Goal: Task Accomplishment & Management: Manage account settings

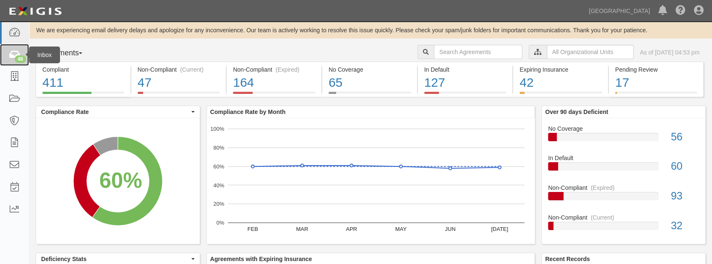
click at [23, 57] on div "48" at bounding box center [20, 59] width 11 height 8
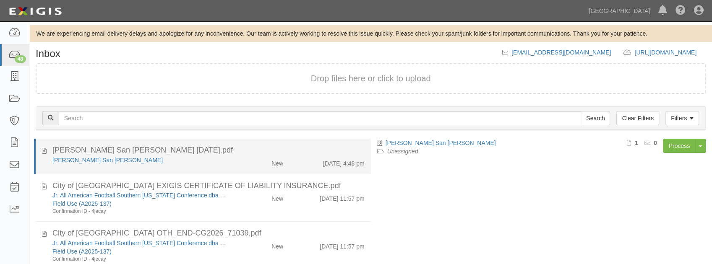
click at [170, 151] on div "Clyde San Juan 1.27.26.pdf" at bounding box center [208, 150] width 312 height 11
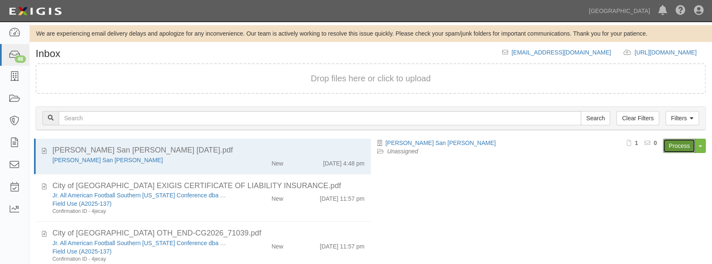
click at [672, 146] on link "Process" at bounding box center [679, 146] width 32 height 14
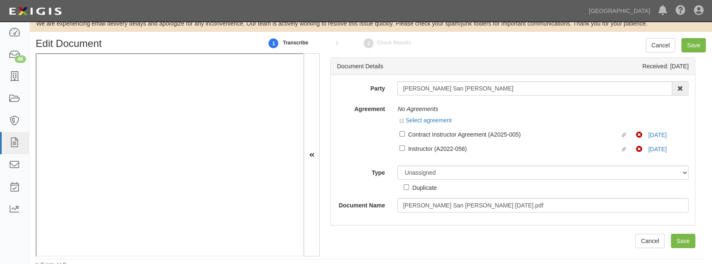
scroll to position [15, 0]
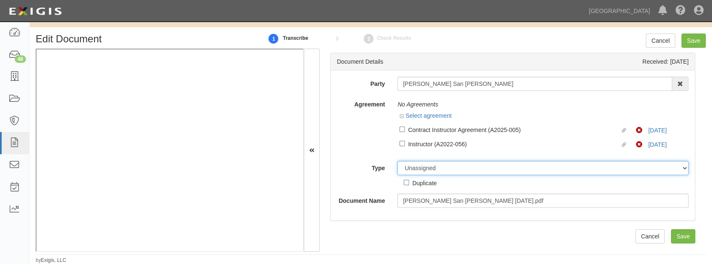
click at [421, 170] on select "Unassigned Binder Cancellation Notice Certificate Contract Endorsement Insuranc…" at bounding box center [542, 168] width 291 height 14
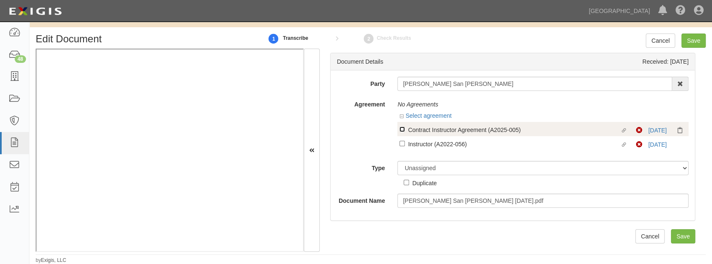
click at [403, 131] on input "Linked agreement Contract Instructor Agreement (A2025-005) Linked agreement" at bounding box center [402, 129] width 5 height 5
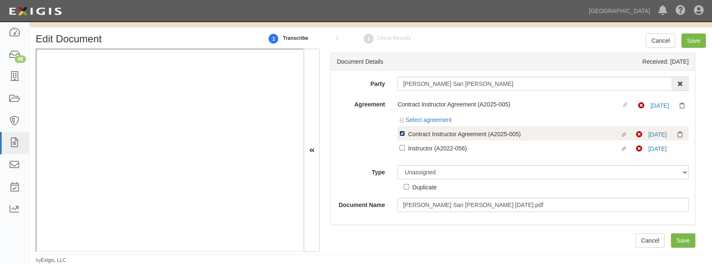
click at [401, 135] on input "Linked agreement Contract Instructor Agreement (A2025-005) Linked agreement" at bounding box center [402, 133] width 5 height 5
checkbox input "false"
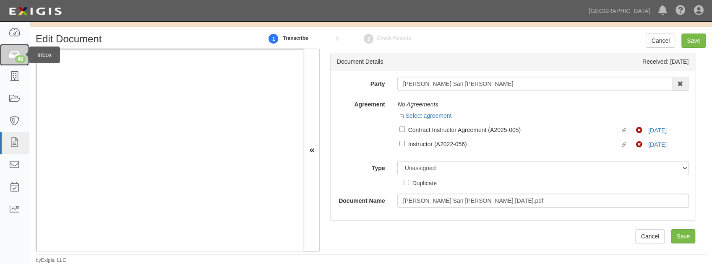
click at [14, 60] on link "48" at bounding box center [14, 55] width 29 height 22
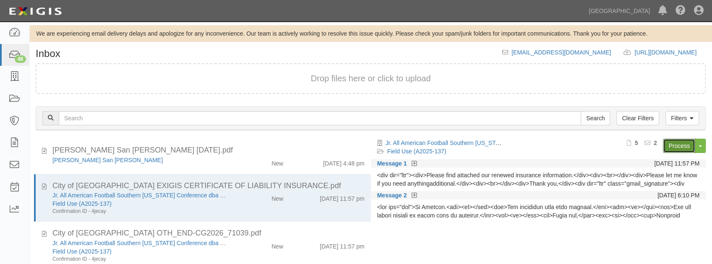
click at [675, 147] on link "Process" at bounding box center [679, 146] width 32 height 14
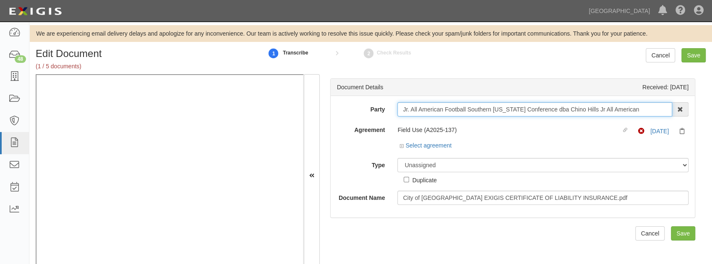
drag, startPoint x: 637, startPoint y: 109, endPoint x: 295, endPoint y: 123, distance: 342.3
click at [222, 32] on div "We are experiencing email delivery delays and apologize for any inconvenience. …" at bounding box center [370, 157] width 683 height 265
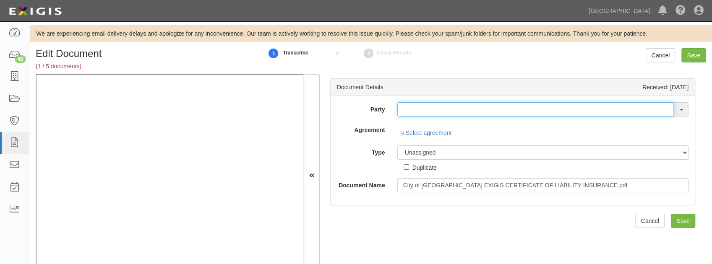
click at [414, 107] on input "text" at bounding box center [535, 109] width 277 height 14
drag, startPoint x: 400, startPoint y: 102, endPoint x: 402, endPoint y: 108, distance: 6.2
click at [401, 107] on input "text" at bounding box center [535, 109] width 277 height 14
paste input "Jr. All American Football Southern [US_STATE] Conference dba Chino Hills Jr All…"
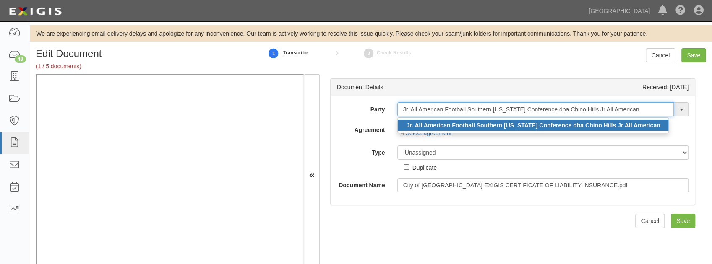
type input "Jr. All American Football Southern [US_STATE] Conference dba Chino Hills Jr All…"
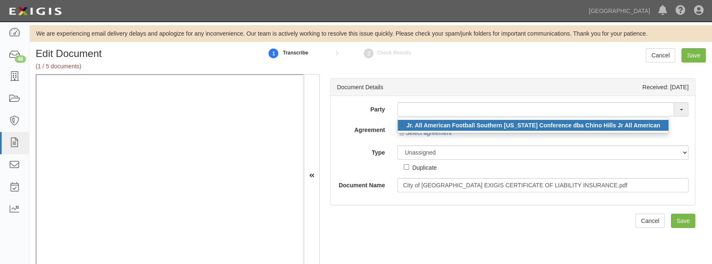
click at [423, 120] on link "Jr. All American Football Southern [US_STATE] Conference dba Chino Hills Jr All…" at bounding box center [533, 125] width 271 height 11
type input "Jr. All American Football Southern [US_STATE] Conference dba Chino Hills Jr All…"
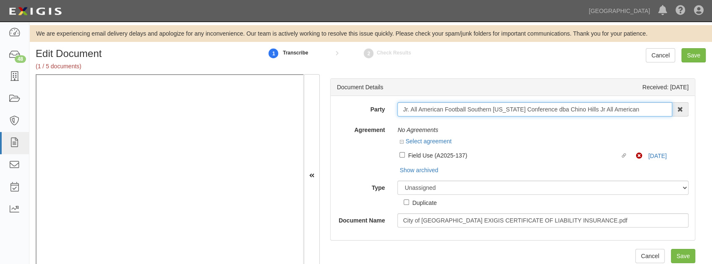
scroll to position [25, 0]
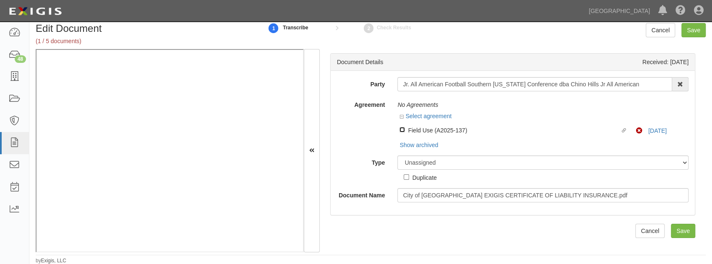
click at [403, 129] on input "Linked agreement Field Use (A2025-137) Linked agreement" at bounding box center [402, 129] width 5 height 5
checkbox input "true"
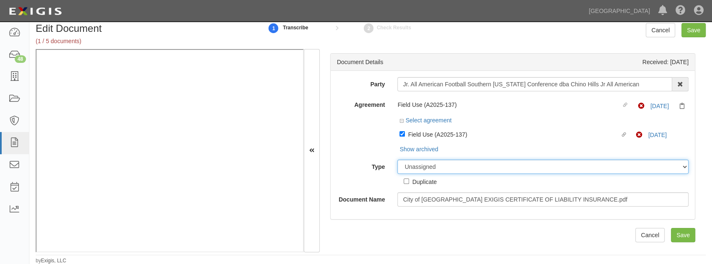
click at [428, 161] on select "Unassigned Binder Cancellation Notice Certificate Contract Endorsement Insuranc…" at bounding box center [542, 167] width 291 height 14
select select "CertificateDetail"
click at [397, 160] on select "Unassigned Binder Cancellation Notice Certificate Contract Endorsement Insuranc…" at bounding box center [542, 167] width 291 height 14
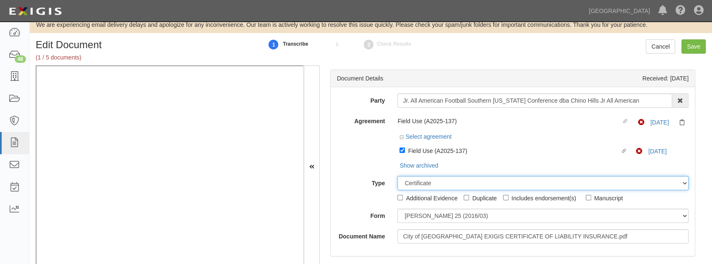
scroll to position [0, 0]
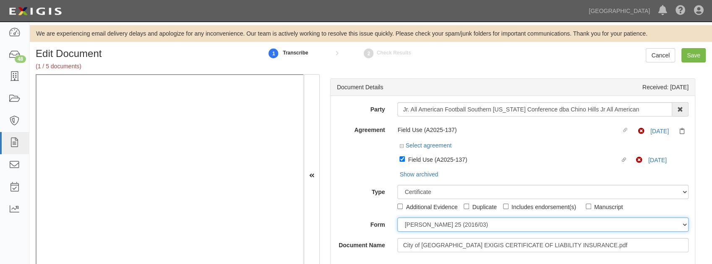
click at [445, 226] on select "ACORD 25 (2016/03) ACORD 101 ACORD 855 NY (2014/05) General" at bounding box center [542, 225] width 291 height 14
select select "GeneralFormDetail"
click at [397, 218] on select "ACORD 25 (2016/03) ACORD 101 ACORD 855 NY (2014/05) General" at bounding box center [542, 225] width 291 height 14
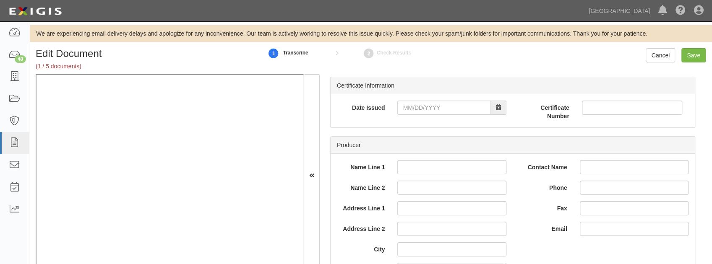
scroll to position [168, 0]
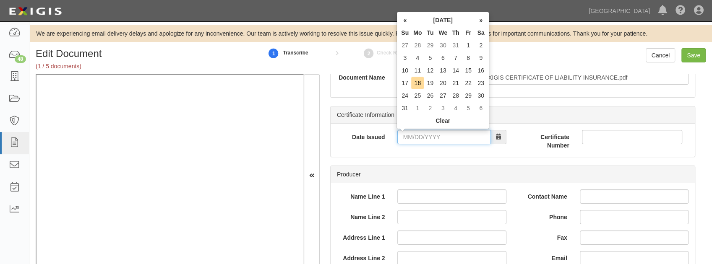
click at [417, 138] on input "Date Issued" at bounding box center [443, 137] width 93 height 14
type input "08/08/2025"
click at [469, 57] on td "8" at bounding box center [468, 58] width 13 height 13
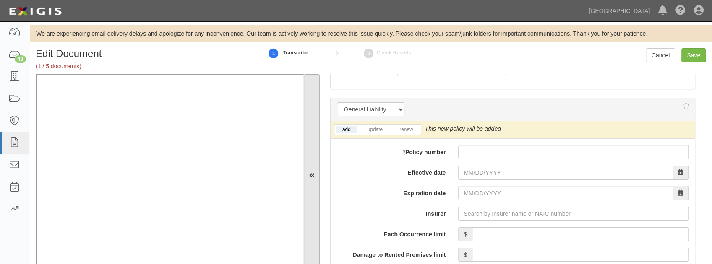
scroll to position [615, 0]
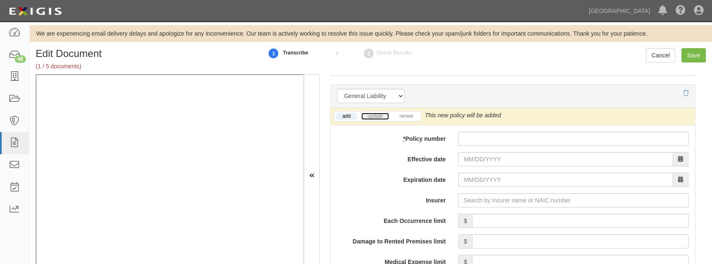
click at [366, 113] on link "update" at bounding box center [375, 116] width 28 height 7
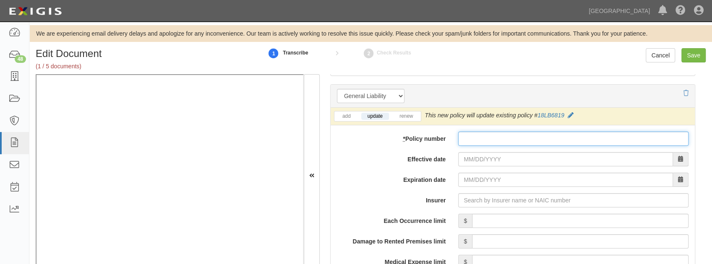
click at [489, 138] on input "* Policy number" at bounding box center [573, 139] width 230 height 14
paste input "18LB6819"
type input "18LB6819"
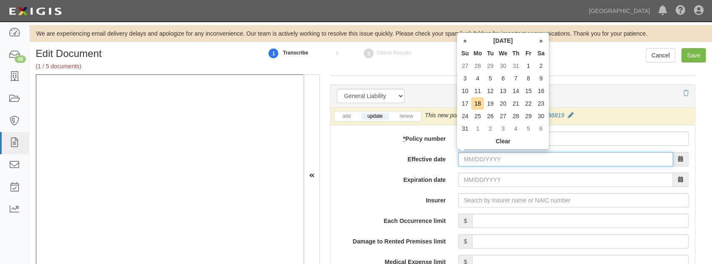
click at [478, 157] on input "Effective date" at bounding box center [565, 159] width 215 height 14
type input "08/12/2025"
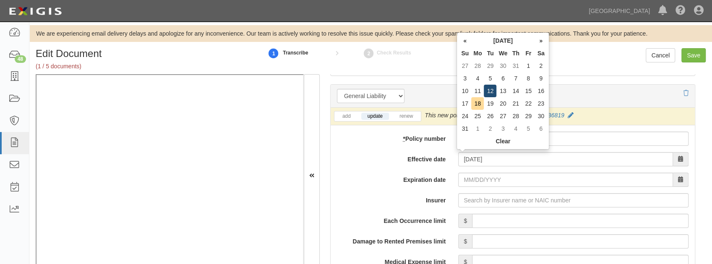
type input "08/12/2026"
click at [494, 91] on td "12" at bounding box center [490, 91] width 13 height 13
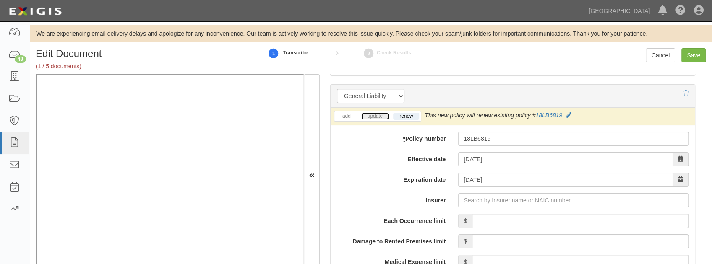
click at [374, 115] on link "update" at bounding box center [375, 116] width 28 height 7
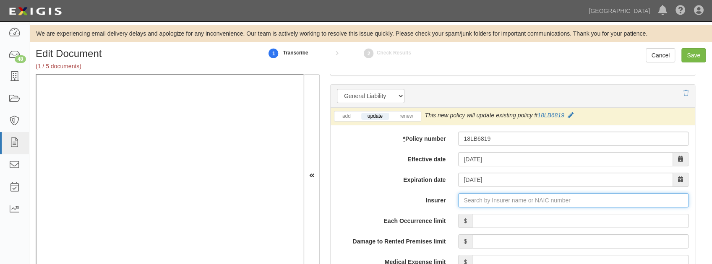
click at [470, 198] on input "Insurer" at bounding box center [573, 200] width 230 height 14
type input "h"
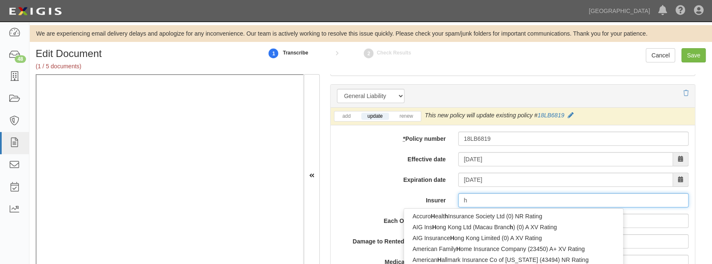
type input "hdFC International Life & Re Co Ltd (0) B++ VI Rating"
type input "hd"
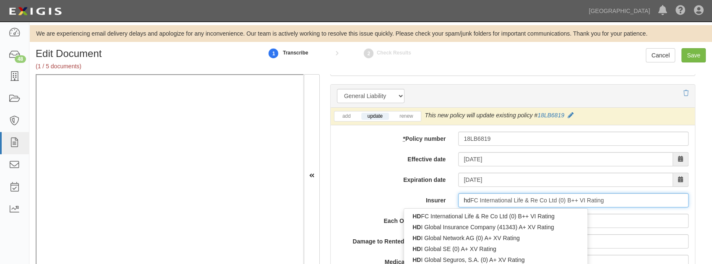
type input "hdi Global Insurance Company (41343) A+ XV Rating"
type input "hdi"
type input "hdi global Insurance Company (41343) A+ XV Rating"
type input "hdi global"
type input "hdi global select Insurance Company (14265) A+ XV Rating"
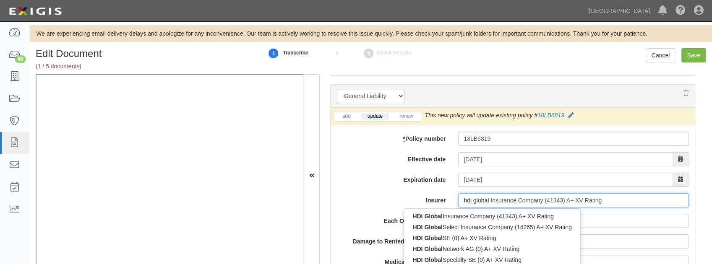
type input "hdi global s"
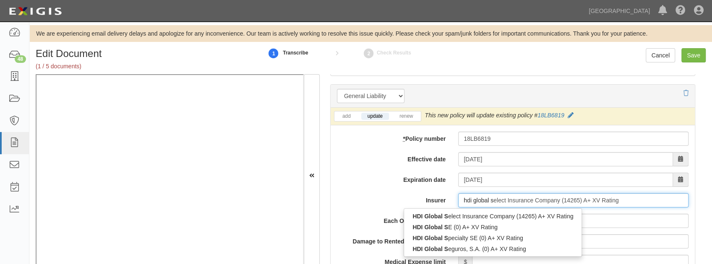
type input "hdi global specialty SE (0) A+ XV Rating"
type input "hdi global sp"
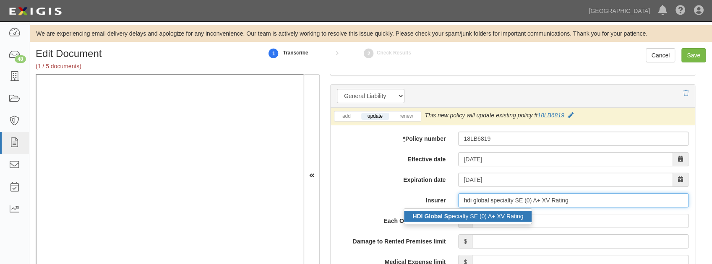
click at [426, 213] on strong "HDI Global Sp" at bounding box center [432, 216] width 39 height 7
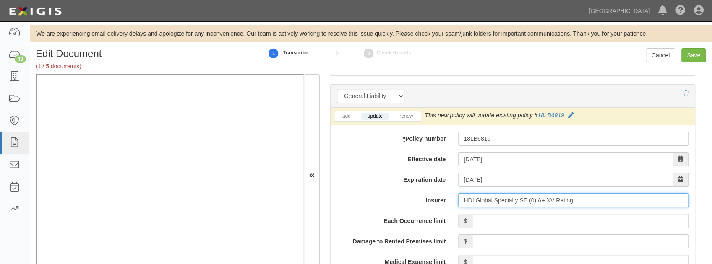
type input "HDI Global Specialty SE (0) A+ XV Rating"
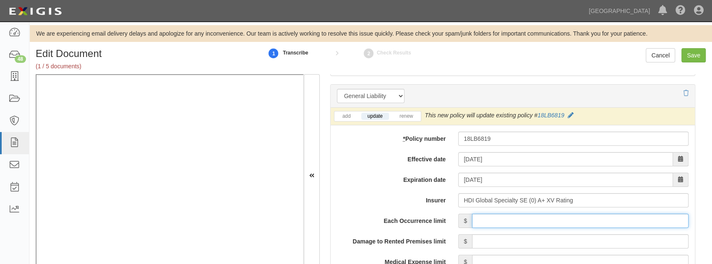
click at [477, 221] on input "Each Occurrence limit" at bounding box center [580, 221] width 217 height 14
type input "1,000,000"
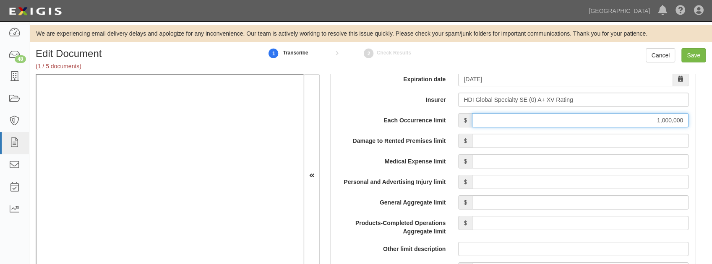
scroll to position [727, 0]
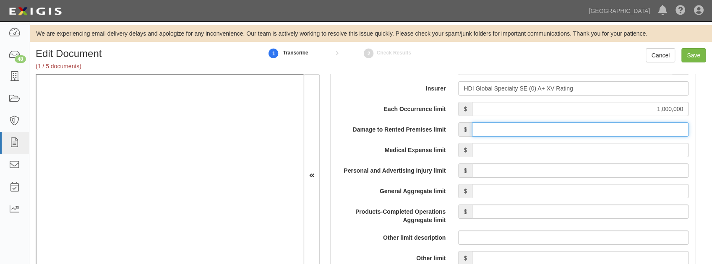
click at [482, 123] on input "Damage to Rented Premises limit" at bounding box center [580, 130] width 217 height 14
type input "100,000"
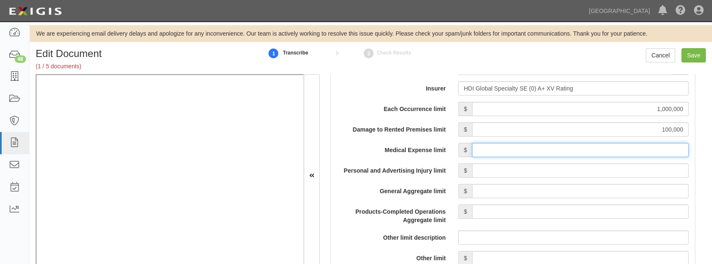
click at [515, 151] on input "Medical Expense limit" at bounding box center [580, 150] width 217 height 14
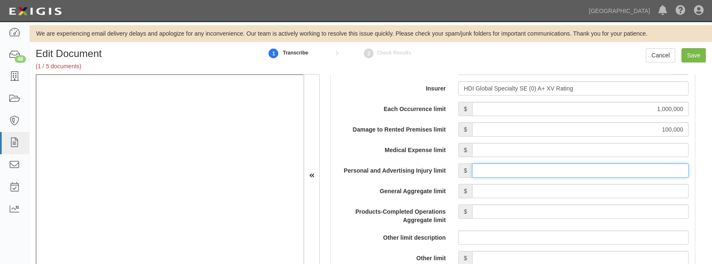
click at [511, 170] on input "Personal and Advertising Injury limit" at bounding box center [580, 171] width 217 height 14
type input "1,000,000"
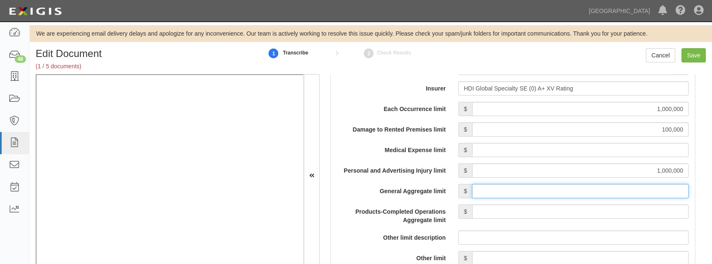
click at [531, 193] on input "General Aggregate limit" at bounding box center [580, 191] width 217 height 14
type input "3,000,000"
click at [535, 213] on input "Products-Completed Operations Aggregate limit" at bounding box center [580, 212] width 217 height 14
type input "2,000,000"
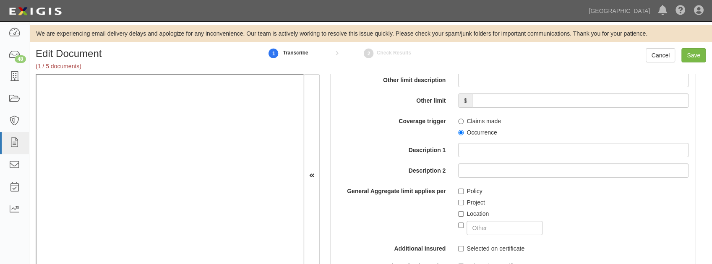
scroll to position [895, 0]
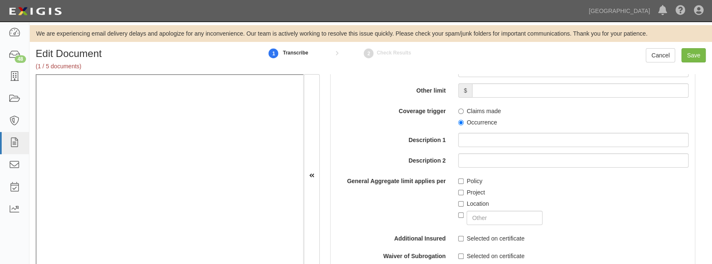
click at [456, 122] on div "Claims made Occurrence" at bounding box center [573, 115] width 243 height 23
click at [459, 123] on input "Occurrence" at bounding box center [460, 122] width 5 height 5
radio input "true"
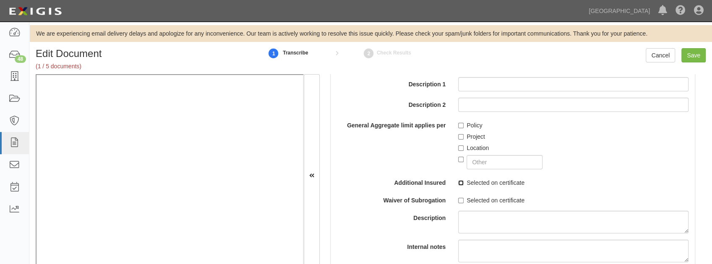
click at [458, 183] on input "Selected on certificate" at bounding box center [460, 182] width 5 height 5
checkbox input "true"
click at [459, 198] on input "Selected on certificate" at bounding box center [460, 200] width 5 height 5
checkbox input "true"
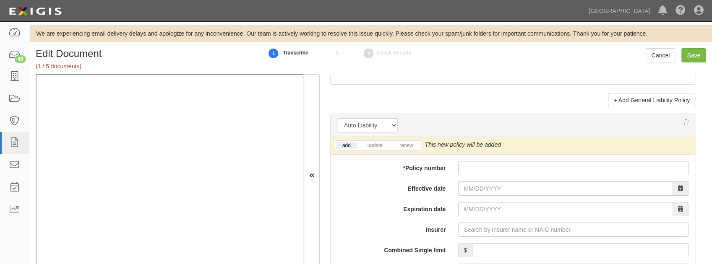
scroll to position [1147, 0]
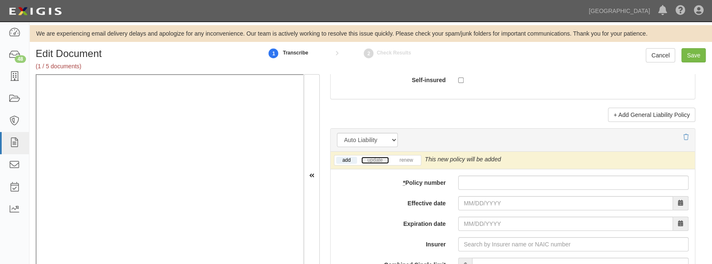
click at [369, 157] on link "update" at bounding box center [375, 160] width 28 height 7
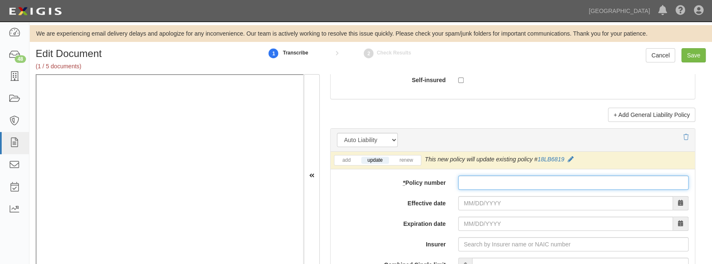
click at [466, 178] on input "* Policy number" at bounding box center [573, 183] width 230 height 14
paste input "18LB6819"
type input "18LB6819"
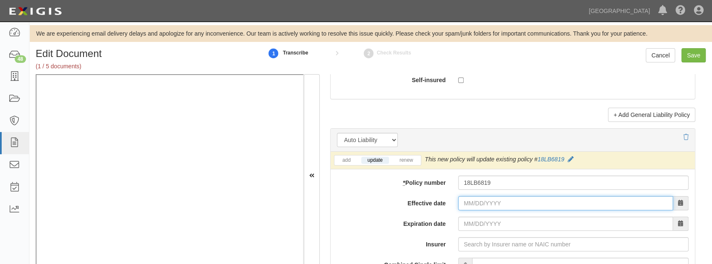
click at [473, 199] on input "Effective date" at bounding box center [565, 203] width 215 height 14
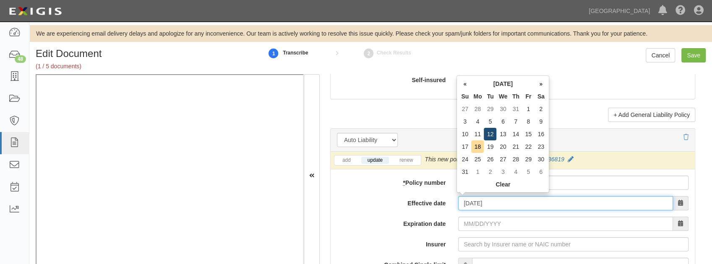
type input "08/12/2025"
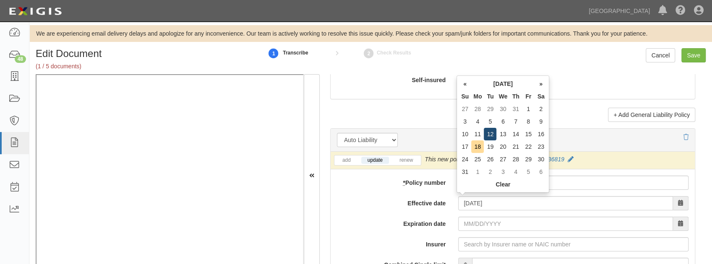
type input "08/12/2026"
click at [495, 133] on td "12" at bounding box center [490, 134] width 13 height 13
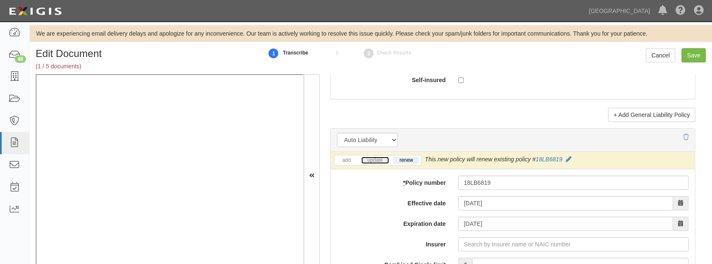
click at [373, 159] on link "update" at bounding box center [375, 160] width 28 height 7
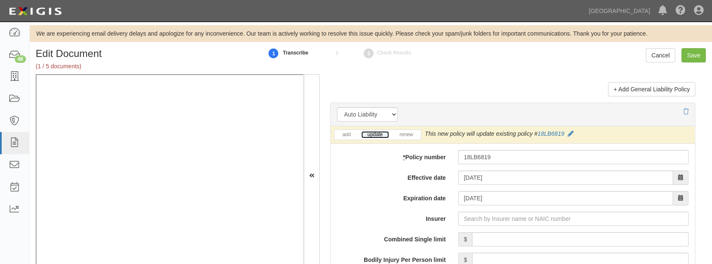
scroll to position [1203, 0]
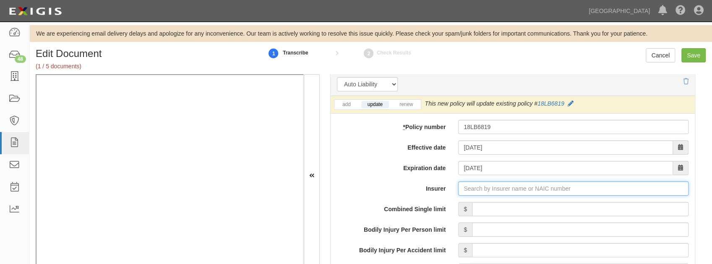
click at [482, 188] on input "Insurer" at bounding box center [573, 189] width 230 height 14
type input "h"
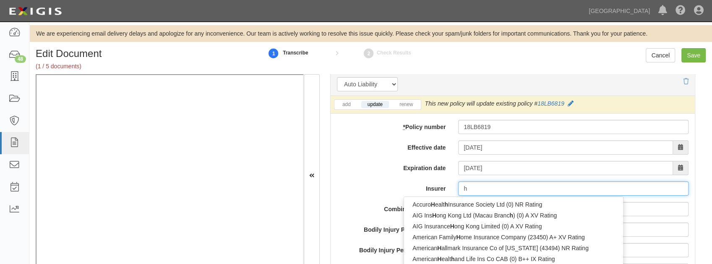
type input "hdFC International Life & Re Co Ltd (0) B++ VI Rating"
type input "hd"
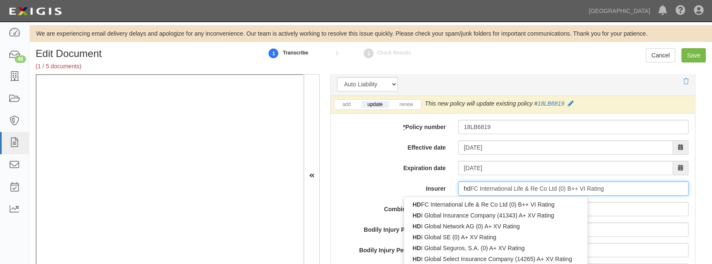
type input "hdi Global Insurance Company (41343) A+ XV Rating"
type input "hdi"
type input "hdi global Insurance Company (41343) A+ XV Rating"
type input "hdi global"
type input "hdi global select Insurance Company (14265) A+ XV Rating"
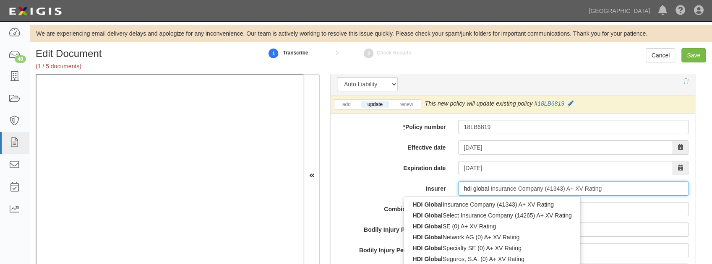
type input "hdi global s"
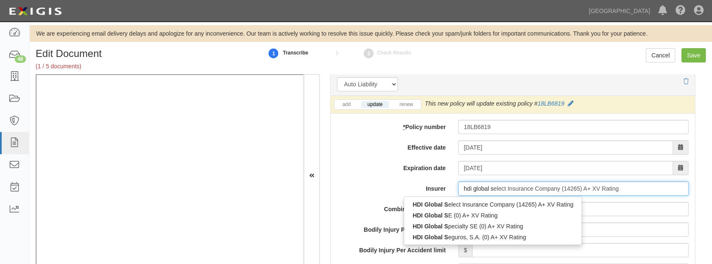
type input "hdi global specialty SE (0) A+ XV Rating"
type input "hdi global sp"
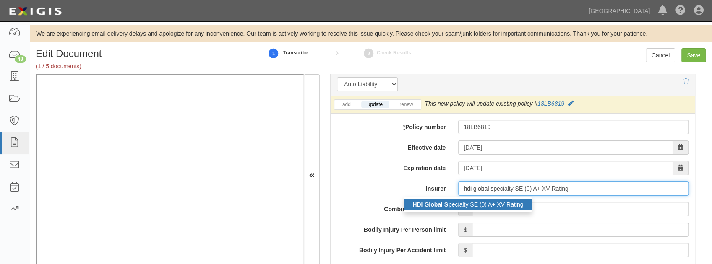
click at [486, 205] on div "HDI Global Sp ecialty SE (0) A+ XV Rating" at bounding box center [468, 204] width 128 height 11
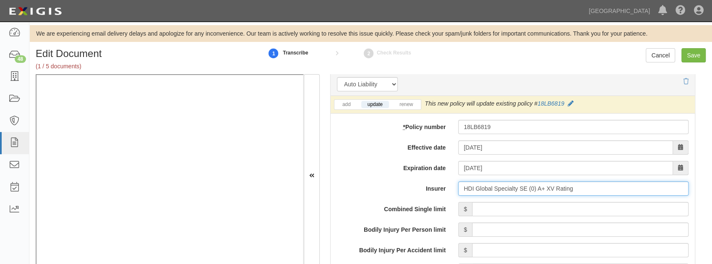
type input "HDI Global Specialty SE (0) A+ XV Rating"
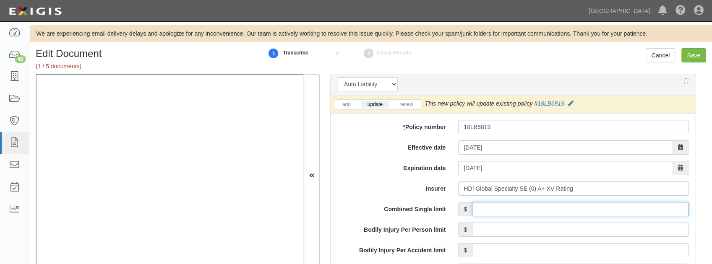
click at [483, 204] on input "Combined Single limit" at bounding box center [580, 209] width 217 height 14
type input "1,000,000"
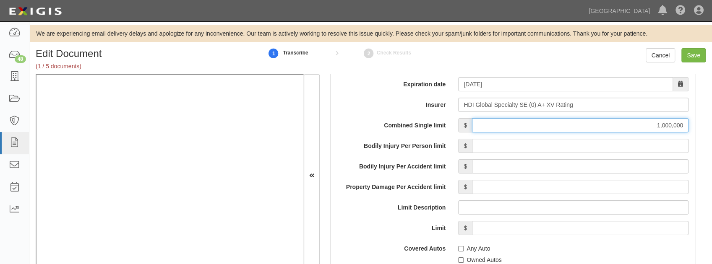
scroll to position [1343, 0]
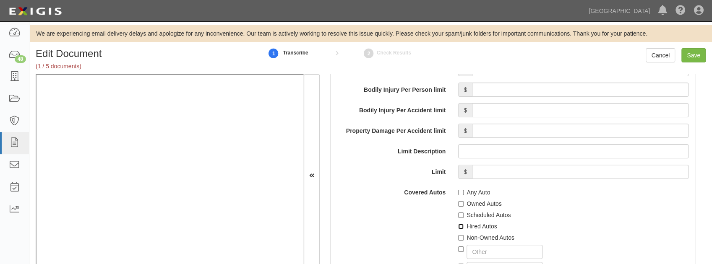
click at [460, 224] on input "Hired Autos" at bounding box center [460, 226] width 5 height 5
checkbox input "true"
click at [458, 236] on input "Non-Owned Autos" at bounding box center [460, 237] width 5 height 5
checkbox input "true"
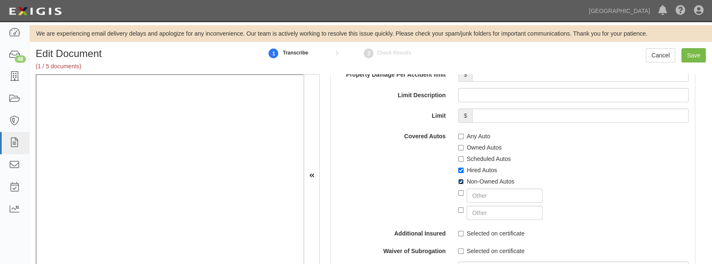
scroll to position [1483, 0]
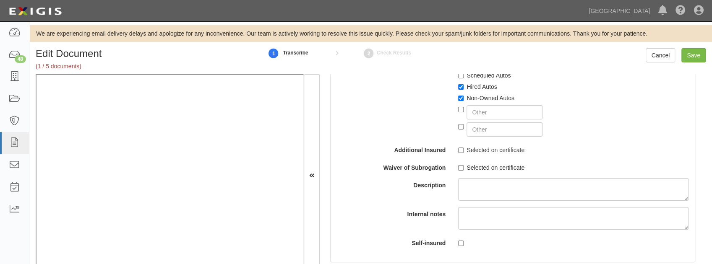
click at [465, 149] on label "Selected on certificate" at bounding box center [491, 150] width 66 height 8
click at [464, 149] on input "Selected on certificate" at bounding box center [460, 150] width 5 height 5
checkbox input "true"
click at [459, 164] on label "Selected on certificate" at bounding box center [491, 168] width 66 height 8
click at [459, 165] on input "Selected on certificate" at bounding box center [460, 167] width 5 height 5
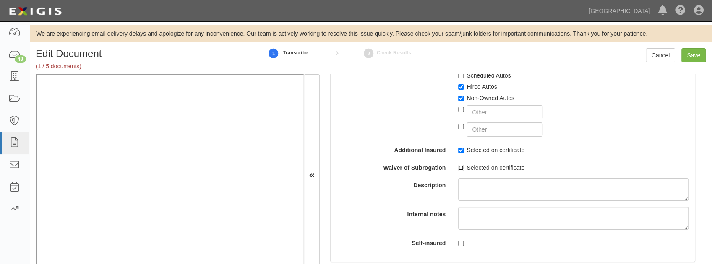
checkbox input "true"
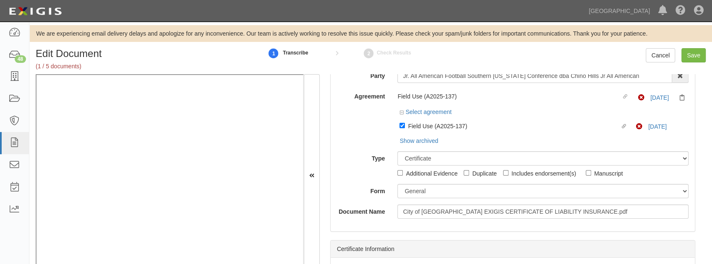
scroll to position [0, 0]
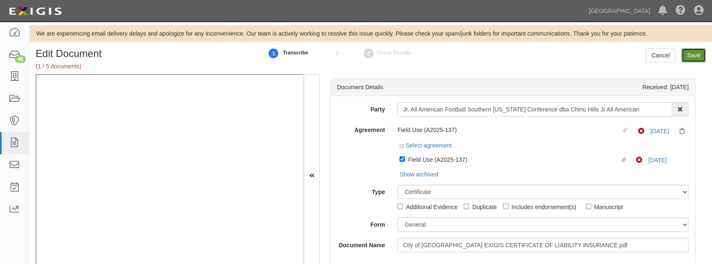
click at [695, 52] on input "Save" at bounding box center [694, 55] width 24 height 14
type input "1000000"
type input "100000"
type input "1000000"
type input "3000000"
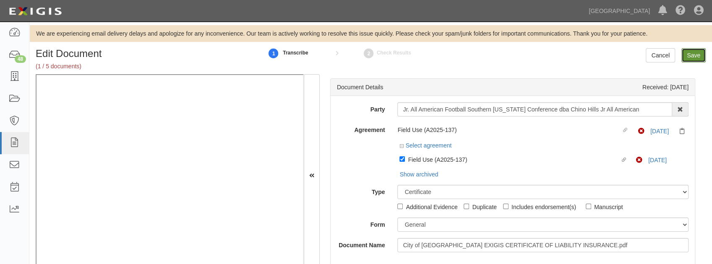
type input "2000000"
type input "1000000"
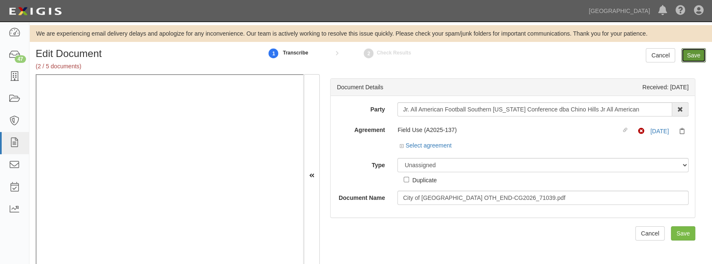
click at [695, 52] on input "Save" at bounding box center [694, 55] width 24 height 14
click at [400, 146] on icon at bounding box center [403, 146] width 6 height 4
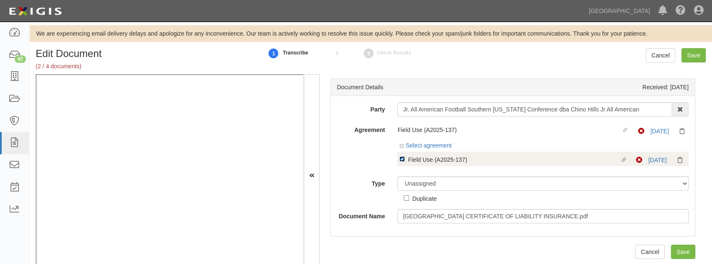
click at [400, 159] on input "Linked agreement Field Use (A2025-137) Linked agreement" at bounding box center [402, 159] width 5 height 5
checkbox input "false"
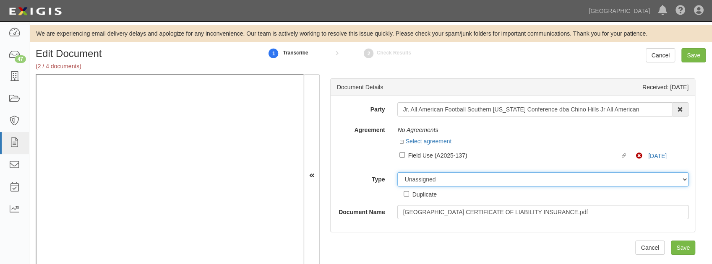
click at [420, 181] on select "Unassigned Binder Cancellation Notice Certificate Contract Endorsement Insuranc…" at bounding box center [542, 179] width 291 height 14
select select "OtherDetail"
click at [397, 172] on select "Unassigned Binder Cancellation Notice Certificate Contract Endorsement Insuranc…" at bounding box center [542, 179] width 291 height 14
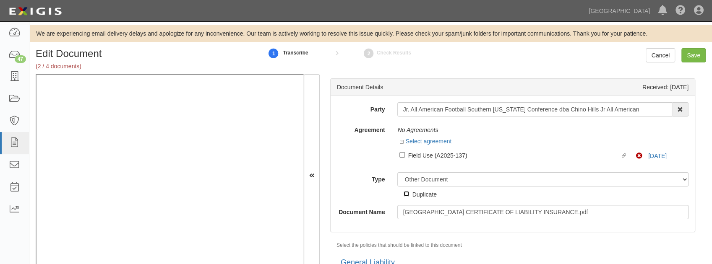
click at [405, 193] on input "Duplicate" at bounding box center [406, 193] width 5 height 5
checkbox input "true"
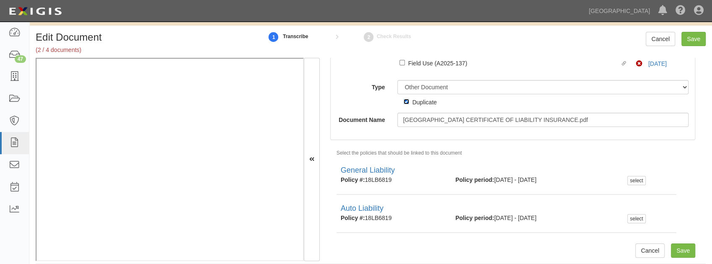
scroll to position [25, 0]
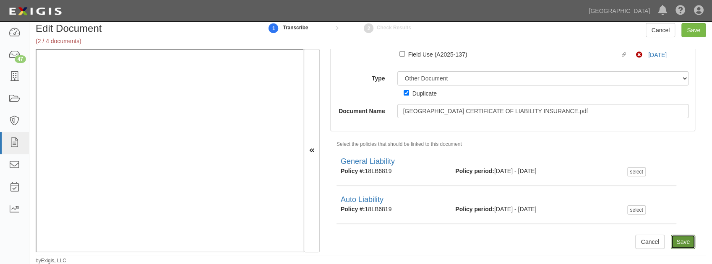
click at [671, 240] on input "Save" at bounding box center [683, 242] width 24 height 14
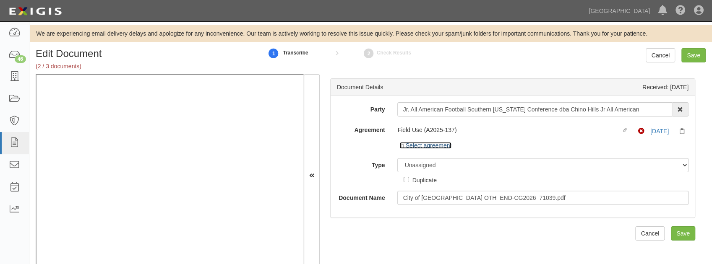
click at [400, 145] on icon at bounding box center [403, 146] width 6 height 4
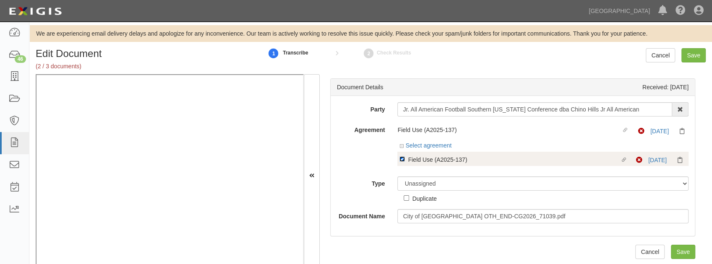
click at [400, 159] on input "Linked agreement Field Use (A2025-137) Linked agreement" at bounding box center [402, 159] width 5 height 5
checkbox input "false"
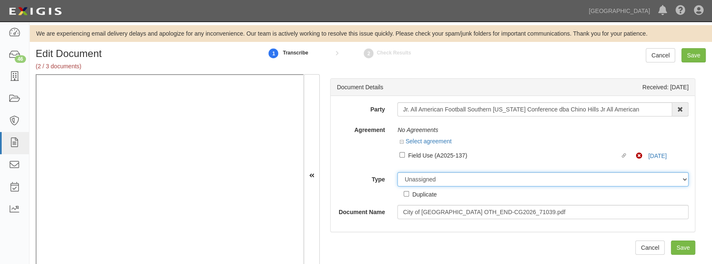
click at [410, 180] on select "Unassigned Binder Cancellation Notice Certificate Contract Endorsement Insuranc…" at bounding box center [542, 179] width 291 height 14
select select "EndorsementDetail"
click at [397, 172] on select "Unassigned Binder Cancellation Notice Certificate Contract Endorsement Insuranc…" at bounding box center [542, 179] width 291 height 14
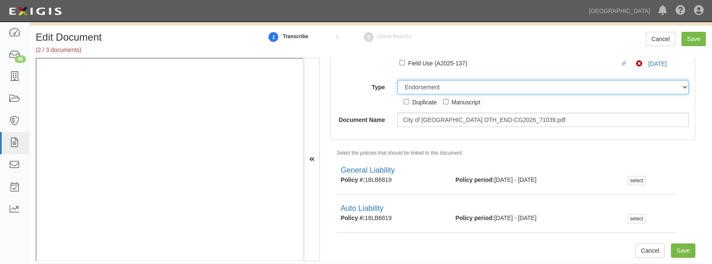
scroll to position [25, 0]
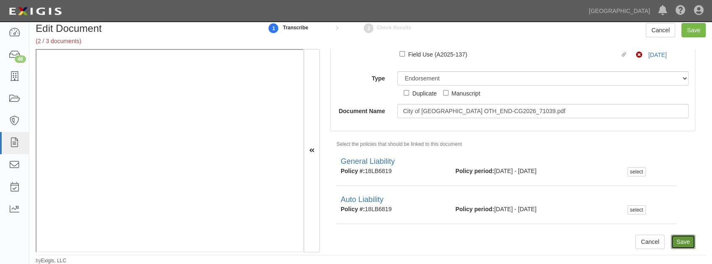
click at [672, 241] on input "Save" at bounding box center [683, 242] width 24 height 14
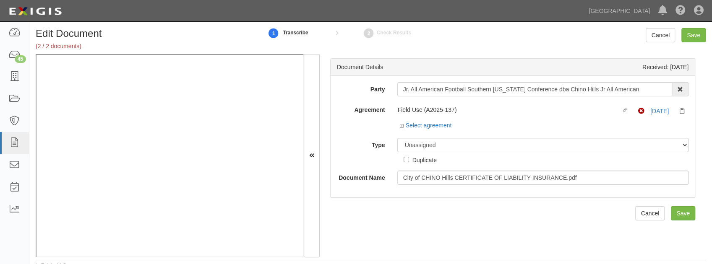
scroll to position [25, 0]
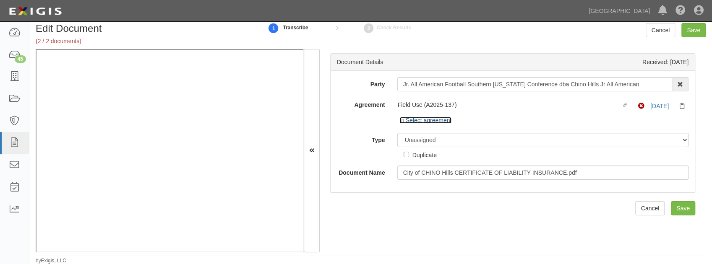
click at [400, 122] on icon at bounding box center [403, 121] width 6 height 4
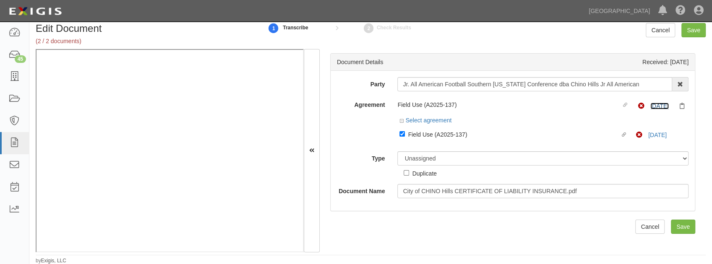
click at [656, 103] on link "8/12/26" at bounding box center [659, 106] width 18 height 7
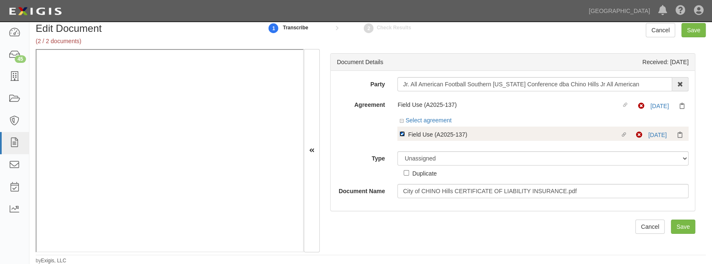
click at [400, 134] on input "Linked agreement Field Use (A2025-137) Linked agreement" at bounding box center [402, 133] width 5 height 5
checkbox input "false"
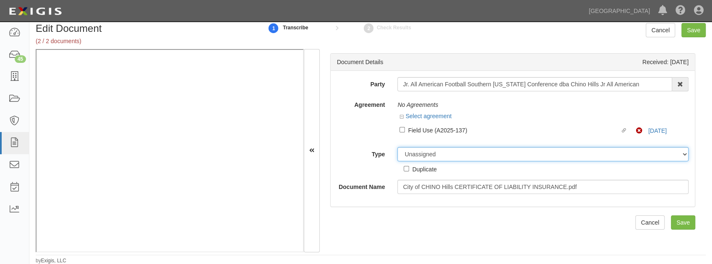
click at [415, 158] on select "Unassigned Binder Cancellation Notice Certificate Contract Endorsement Insuranc…" at bounding box center [542, 154] width 291 height 14
select select "OtherDetail"
click at [397, 147] on select "Unassigned Binder Cancellation Notice Certificate Contract Endorsement Insuranc…" at bounding box center [542, 154] width 291 height 14
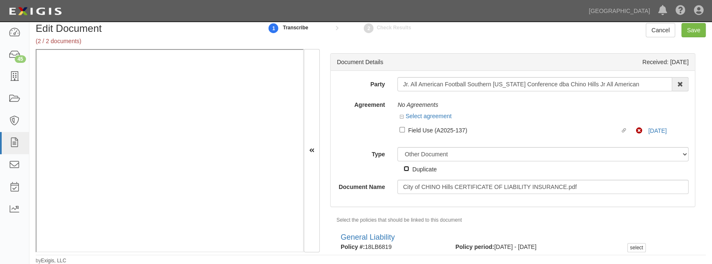
click at [404, 168] on input "Duplicate" at bounding box center [406, 168] width 5 height 5
checkbox input "true"
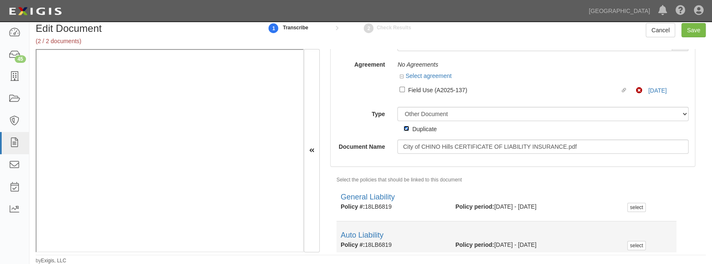
scroll to position [76, 0]
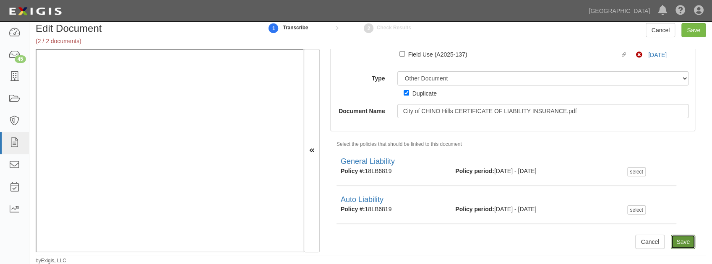
click at [680, 243] on input "Save" at bounding box center [683, 242] width 24 height 14
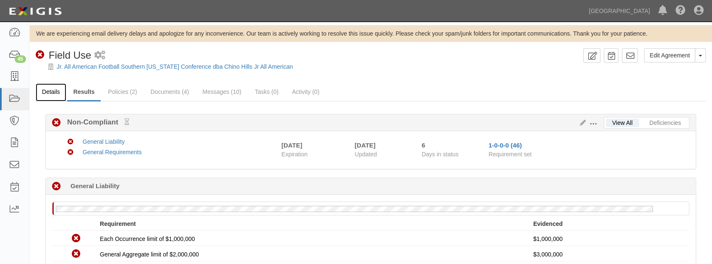
click at [54, 95] on link "Details" at bounding box center [51, 93] width 31 height 18
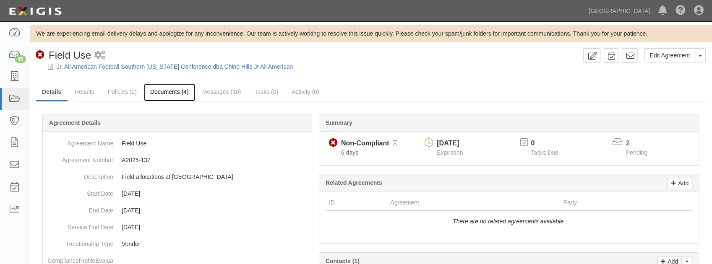
click at [164, 94] on link "Documents (4)" at bounding box center [169, 93] width 51 height 18
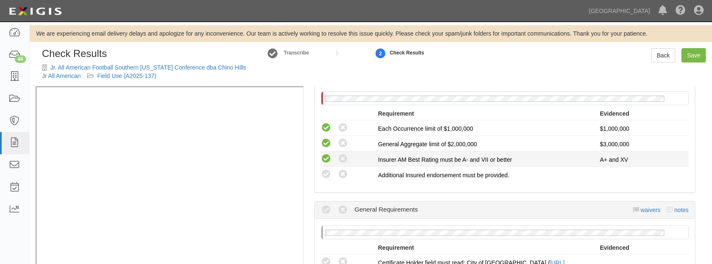
scroll to position [168, 0]
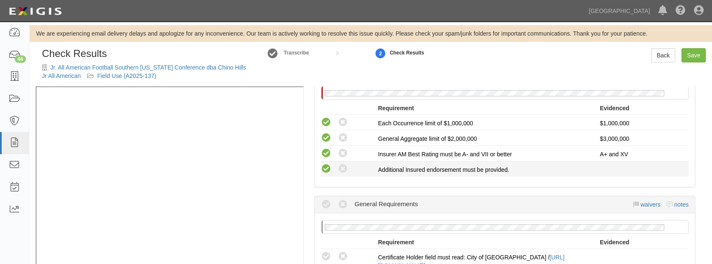
click at [326, 170] on icon at bounding box center [326, 169] width 10 height 10
radio input "true"
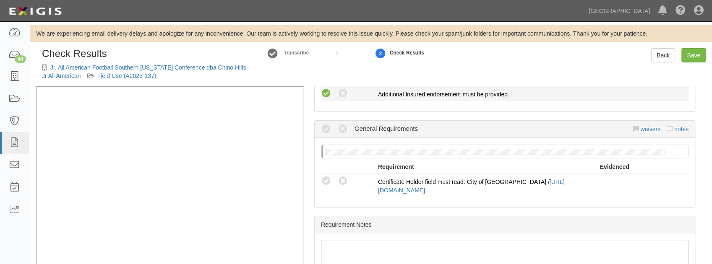
scroll to position [252, 0]
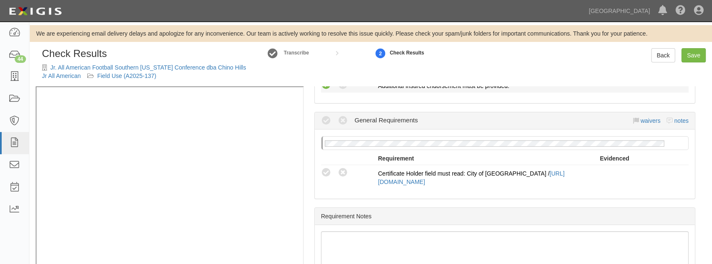
click at [326, 170] on icon at bounding box center [326, 173] width 10 height 10
radio input "true"
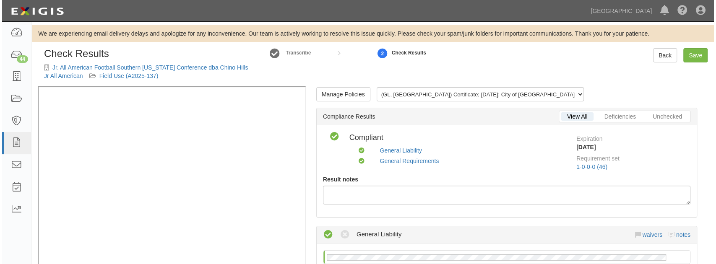
scroll to position [0, 0]
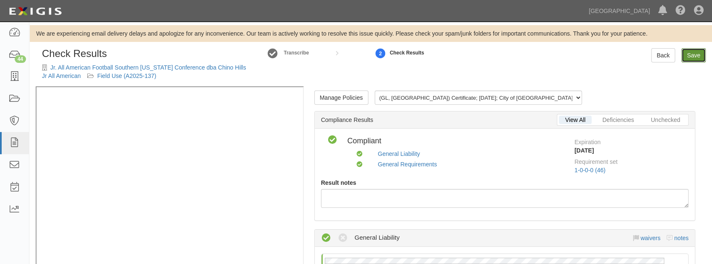
click at [689, 54] on link "Save" at bounding box center [694, 55] width 24 height 14
radio input "true"
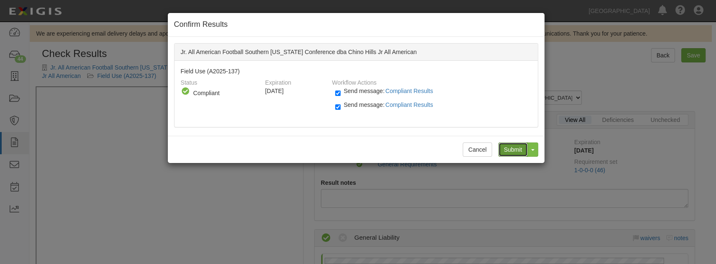
click at [520, 146] on input "Submit" at bounding box center [513, 150] width 29 height 14
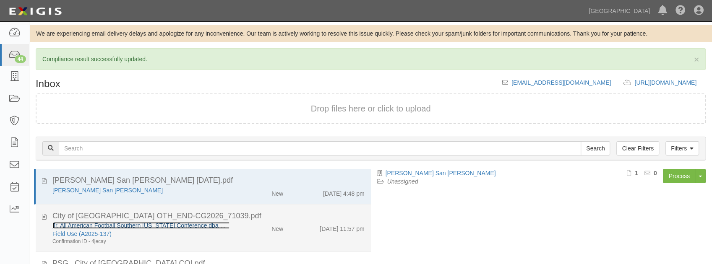
click at [149, 225] on link "Jr. All American Football Southern [US_STATE] Conference dba Chino Hills Jr All…" at bounding box center [170, 225] width 236 height 7
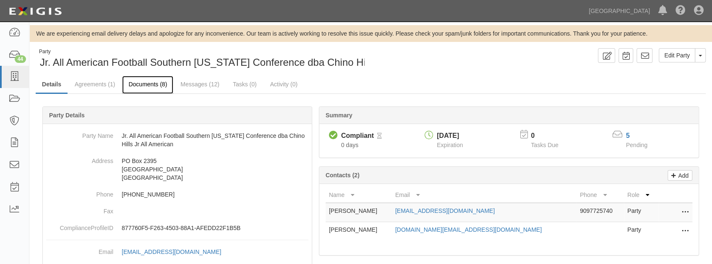
click at [165, 85] on link "Documents (8)" at bounding box center [147, 85] width 51 height 18
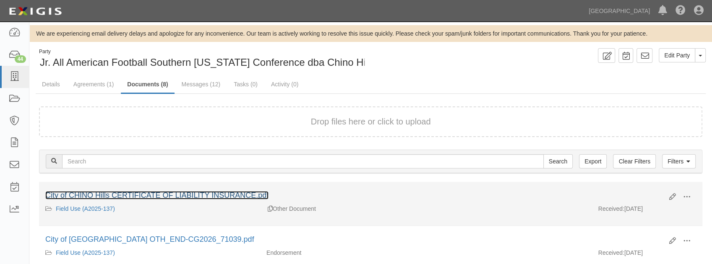
click at [210, 194] on link "City of CHINO Hills CERTIFICATE OF LIABILITY INSURANCE.pdf" at bounding box center [156, 195] width 223 height 8
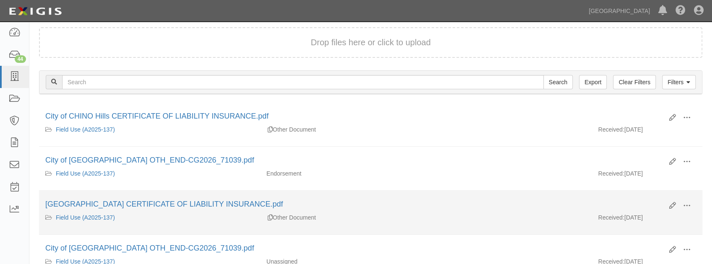
scroll to position [112, 0]
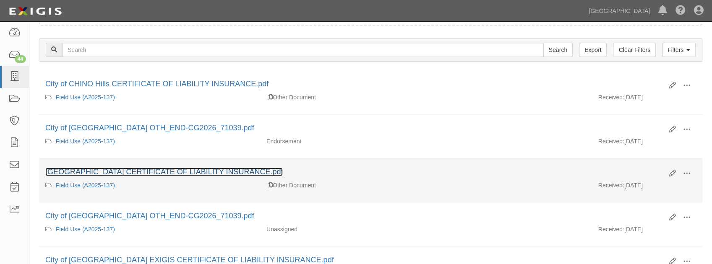
click at [164, 171] on link "Chino Hills Community Park CERTIFICATE OF LIABILITY INSURANCE.pdf" at bounding box center [164, 172] width 238 height 8
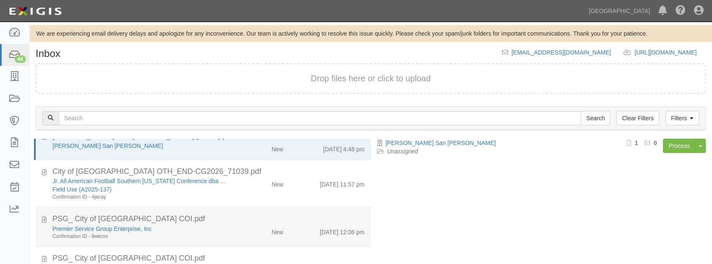
scroll to position [28, 0]
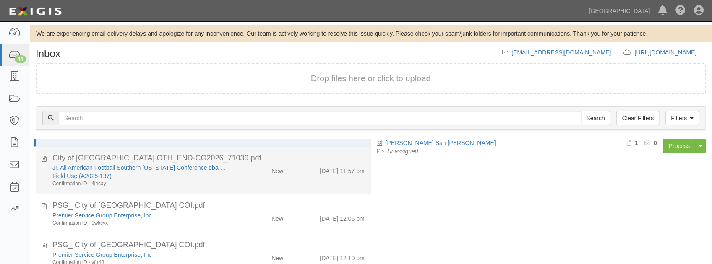
click at [194, 181] on div "Confirmation ID - 4jecay" at bounding box center [140, 183] width 177 height 7
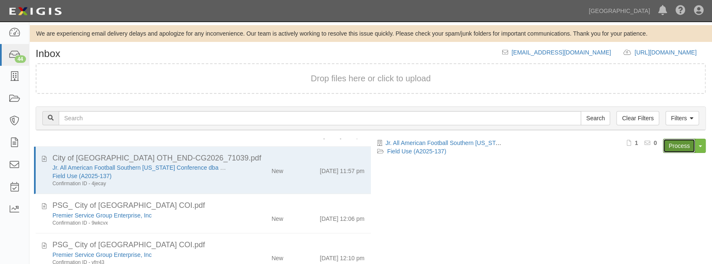
click at [677, 149] on link "Process" at bounding box center [679, 146] width 32 height 14
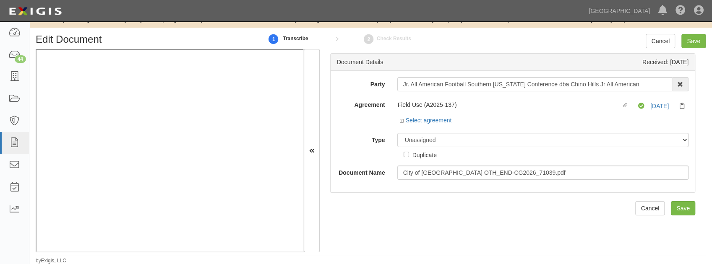
scroll to position [15, 0]
click at [402, 119] on icon at bounding box center [403, 121] width 6 height 4
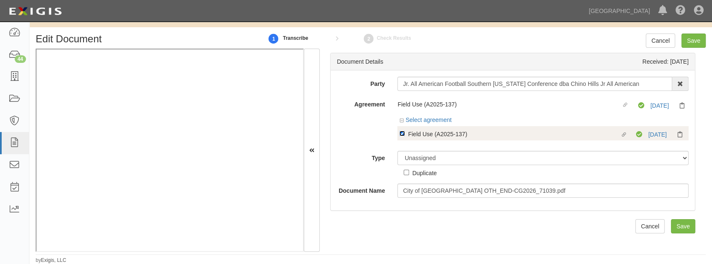
click at [402, 135] on input "Linked agreement Field Use (A2025-137) Linked agreement" at bounding box center [402, 133] width 5 height 5
checkbox input "false"
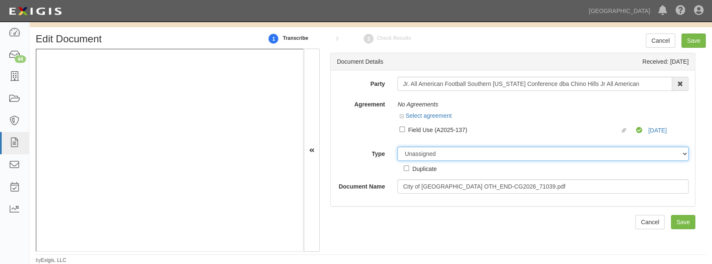
click at [416, 158] on select "Unassigned Binder Cancellation Notice Certificate Contract Endorsement Insuranc…" at bounding box center [542, 154] width 291 height 14
select select "EndorsementDetail"
click at [397, 147] on select "Unassigned Binder Cancellation Notice Certificate Contract Endorsement Insuranc…" at bounding box center [542, 154] width 291 height 14
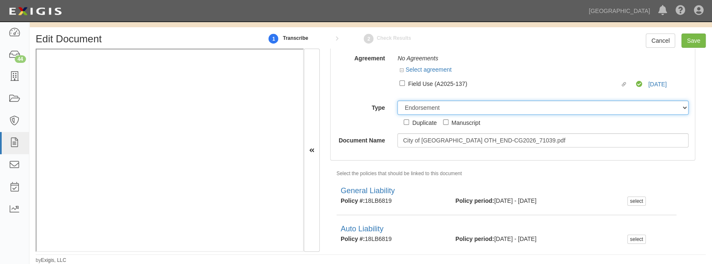
scroll to position [76, 0]
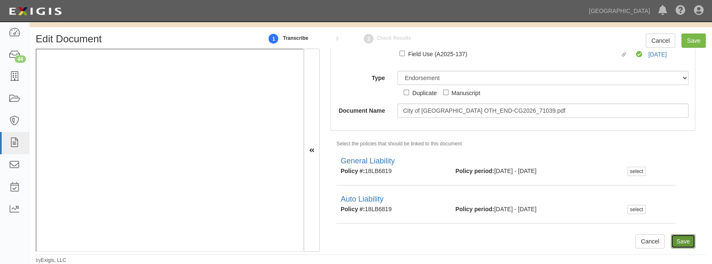
click at [680, 241] on input "Save" at bounding box center [683, 242] width 24 height 14
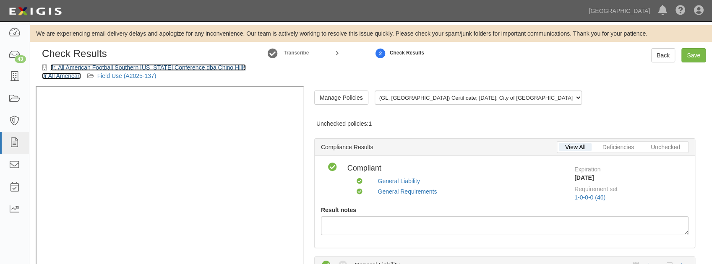
click at [96, 69] on link "Jr. All American Football Southern [US_STATE] Conference dba Chino Hills Jr All…" at bounding box center [144, 71] width 204 height 15
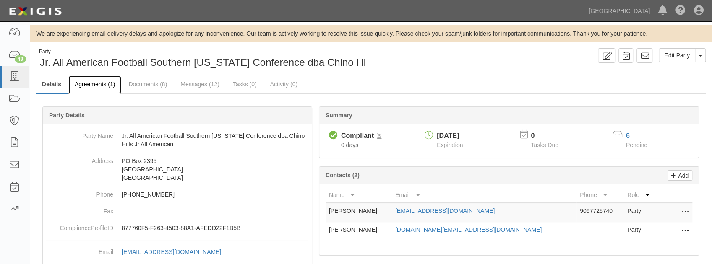
click at [119, 86] on link "Agreements (1)" at bounding box center [94, 85] width 53 height 18
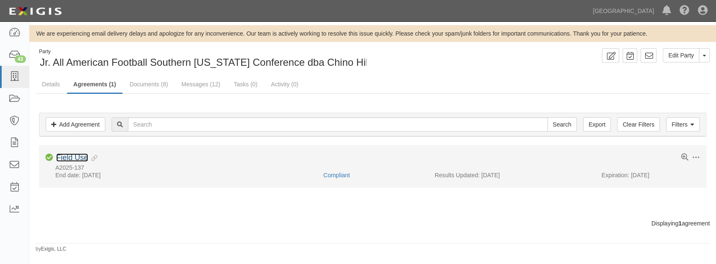
click at [73, 154] on link "Field Use" at bounding box center [72, 158] width 32 height 8
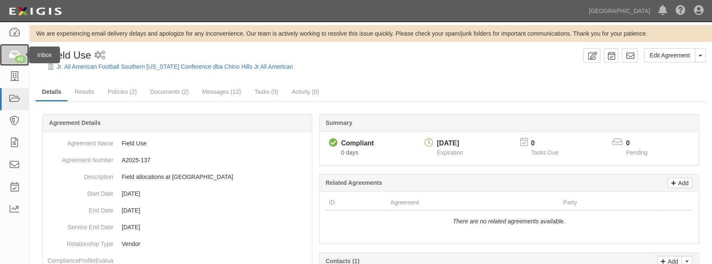
click at [18, 63] on link "43" at bounding box center [14, 55] width 29 height 22
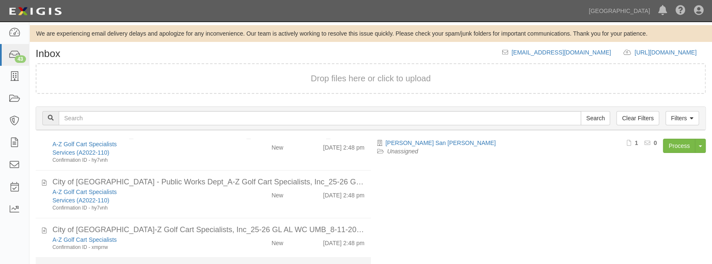
scroll to position [280, 0]
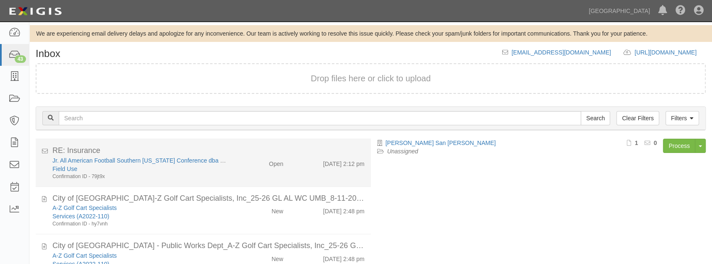
click at [282, 173] on div "Jr. All American Football Southern [US_STATE] Conference dba Chino Hills Jr All…" at bounding box center [208, 169] width 325 height 24
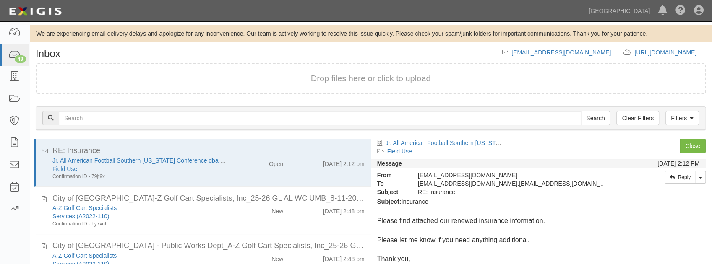
scroll to position [308, 0]
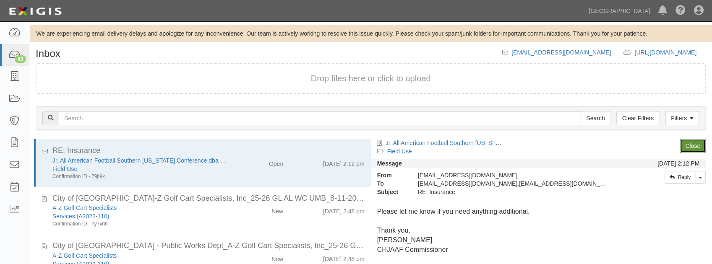
click at [690, 145] on link "Close" at bounding box center [693, 146] width 26 height 14
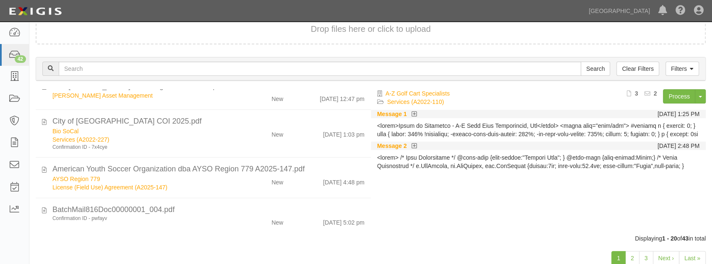
scroll to position [48, 0]
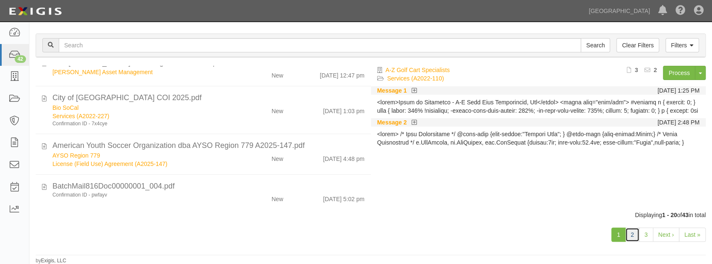
click at [631, 233] on link "2" at bounding box center [632, 235] width 14 height 14
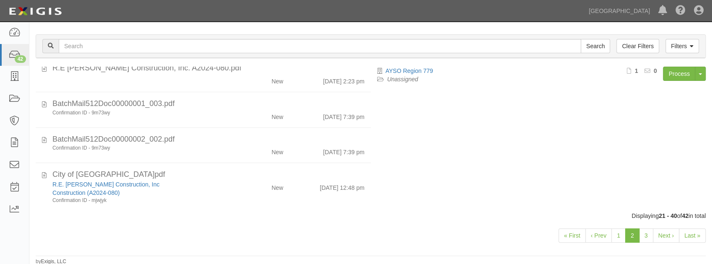
scroll to position [73, 0]
click at [649, 236] on link "3" at bounding box center [646, 235] width 14 height 14
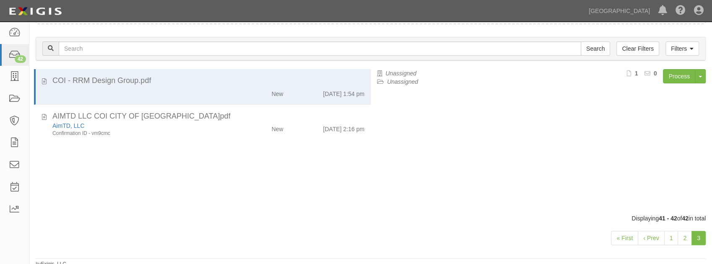
scroll to position [73, 0]
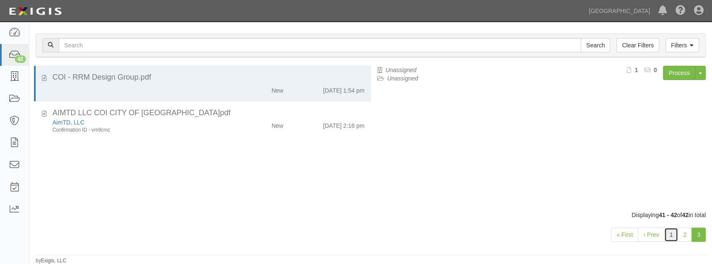
click at [668, 234] on link "1" at bounding box center [671, 235] width 14 height 14
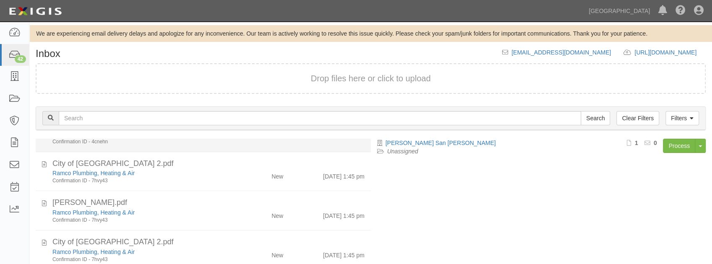
scroll to position [140, 0]
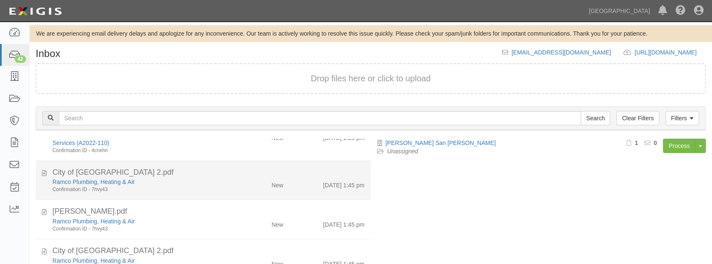
click at [209, 67] on div "Confirmation ID - 7hvy43" at bounding box center [140, 63] width 177 height 7
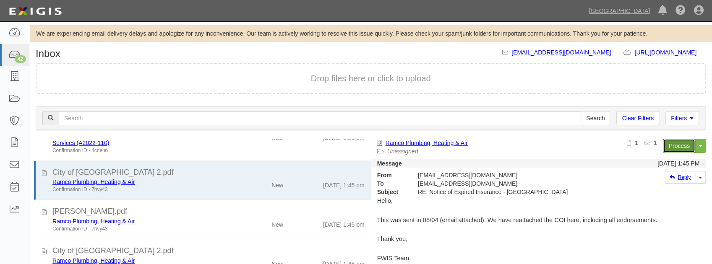
click at [664, 150] on link "Process" at bounding box center [679, 146] width 32 height 14
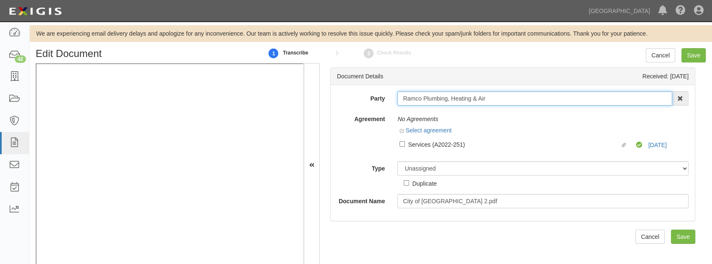
drag, startPoint x: 497, startPoint y: 98, endPoint x: 378, endPoint y: 107, distance: 119.6
click at [378, 107] on div "Party Ramco Plumbing, Heating & Air 4LEAF, Inc. Abba Termite & Pest Control Abo…" at bounding box center [513, 149] width 352 height 117
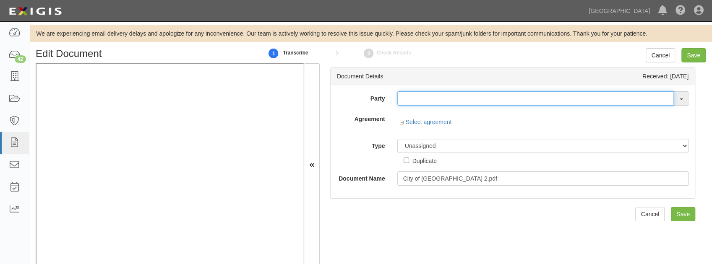
paste input "Ramco Plumbing, Heating & Air"
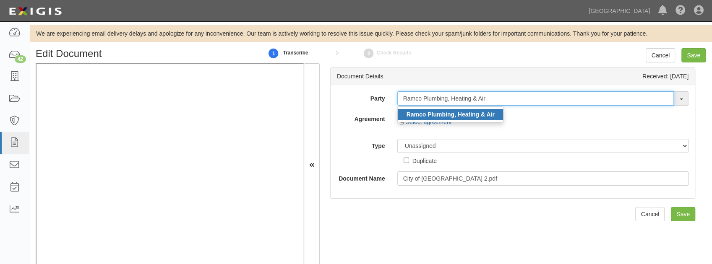
type input "Ramco Plumbing, Heating & Air"
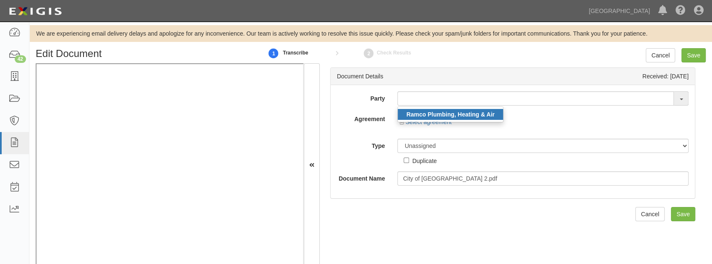
click at [448, 113] on strong "Ramco Plumbing, Heating & Air" at bounding box center [450, 114] width 88 height 7
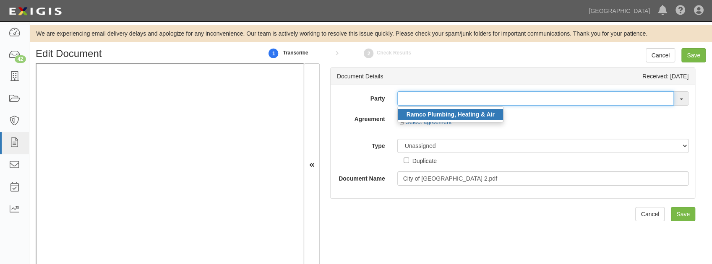
type input "Ramco Plumbing, Heating & Air"
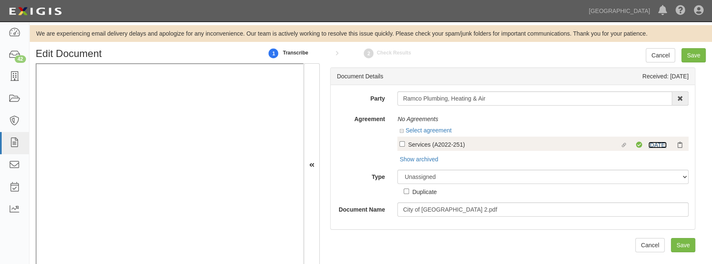
click at [651, 147] on link "8/1/26" at bounding box center [657, 145] width 18 height 7
click at [652, 143] on link "8/1/26" at bounding box center [657, 145] width 18 height 7
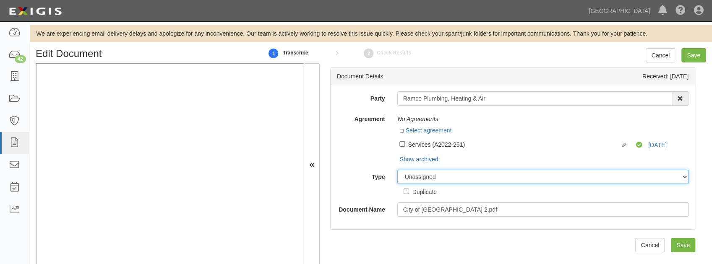
click at [431, 176] on select "Unassigned Binder Cancellation Notice Certificate Contract Endorsement Insuranc…" at bounding box center [542, 177] width 291 height 14
select select "OtherDetail"
click at [397, 170] on select "Unassigned Binder Cancellation Notice Certificate Contract Endorsement Insuranc…" at bounding box center [542, 177] width 291 height 14
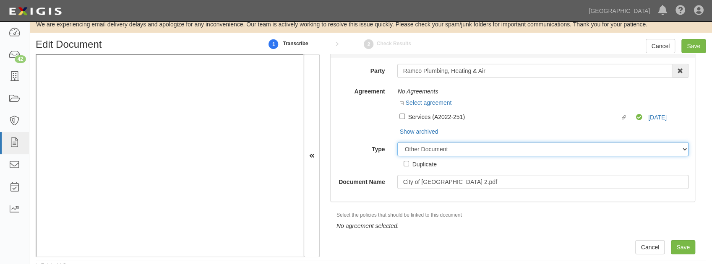
scroll to position [15, 0]
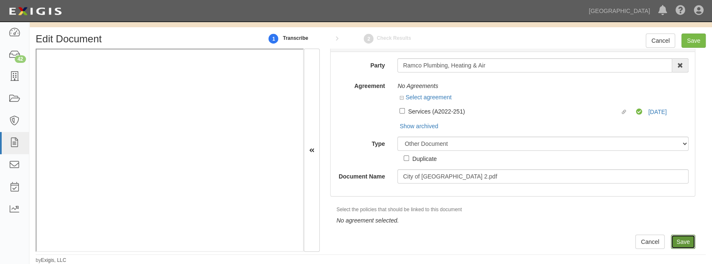
click at [682, 244] on input "Save" at bounding box center [683, 242] width 24 height 14
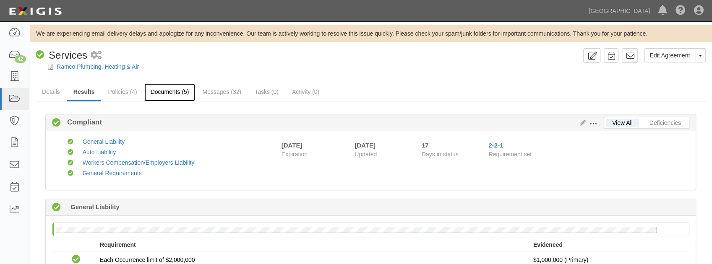
click at [158, 91] on link "Documents (5)" at bounding box center [169, 93] width 51 height 18
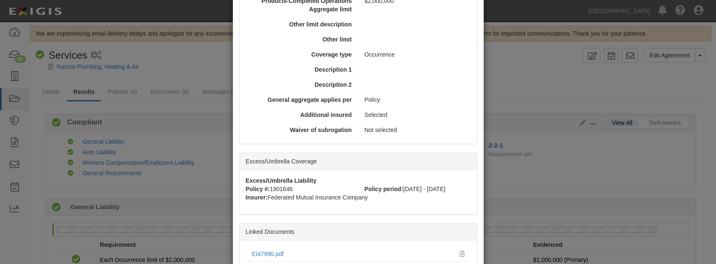
scroll to position [425, 0]
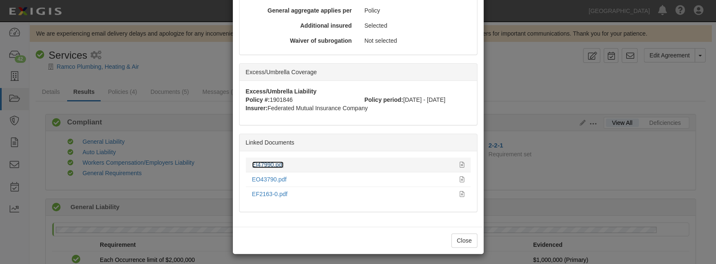
click at [269, 162] on link "EI47990.pdf" at bounding box center [268, 165] width 32 height 7
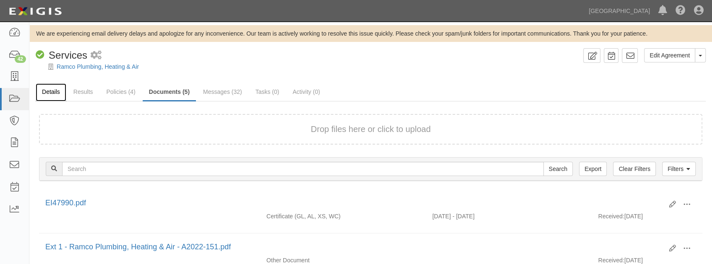
click at [53, 94] on link "Details" at bounding box center [51, 93] width 31 height 18
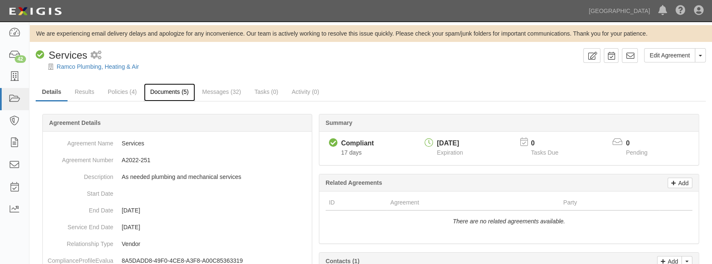
click at [150, 86] on link "Documents (5)" at bounding box center [169, 93] width 51 height 18
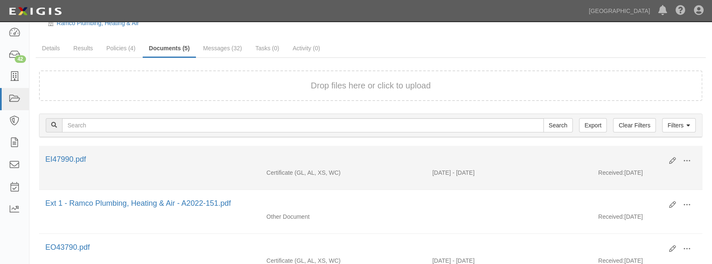
scroll to position [84, 0]
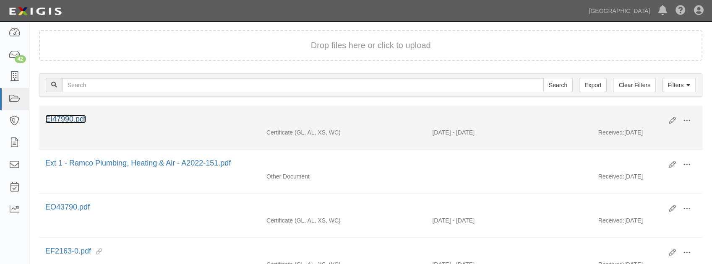
click at [80, 122] on link "EI47990.pdf" at bounding box center [65, 119] width 41 height 8
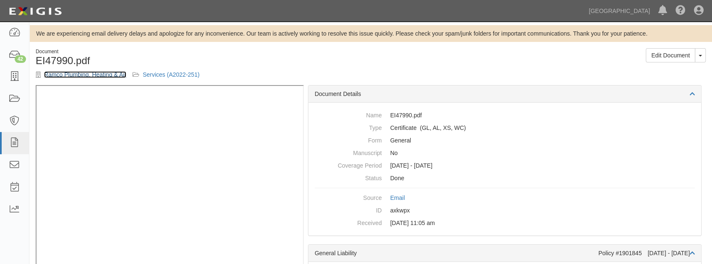
click at [86, 75] on link "Ramco Plumbing, Heating & Air" at bounding box center [85, 74] width 82 height 7
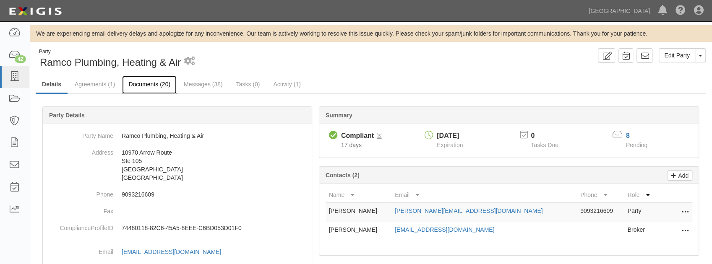
click at [141, 89] on link "Documents (20)" at bounding box center [149, 85] width 55 height 18
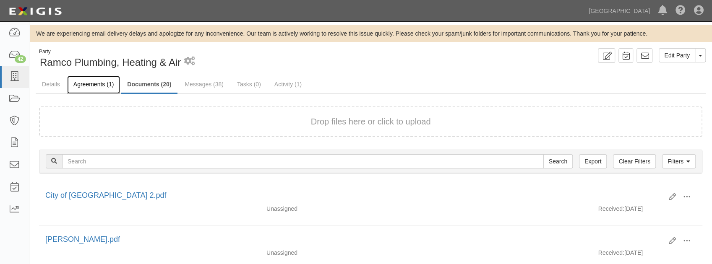
click at [104, 86] on link "Agreements (1)" at bounding box center [93, 85] width 53 height 18
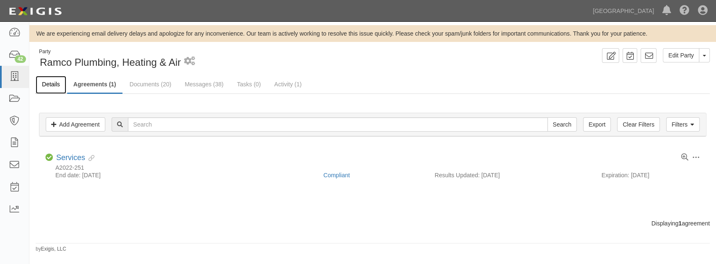
click at [46, 81] on link "Details" at bounding box center [51, 85] width 31 height 18
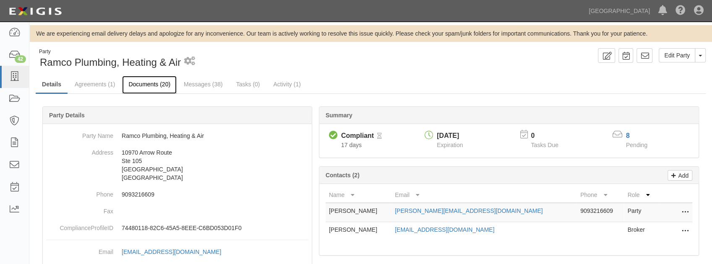
click at [140, 82] on link "Documents (20)" at bounding box center [149, 85] width 55 height 18
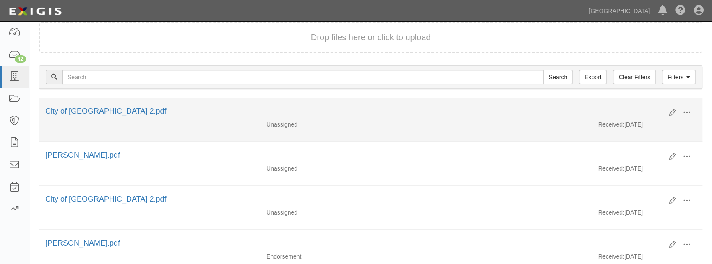
scroll to position [84, 0]
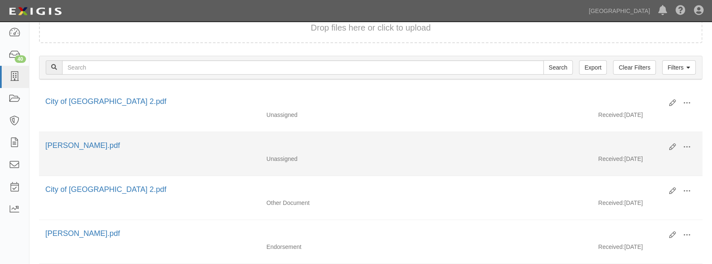
scroll to position [107, 0]
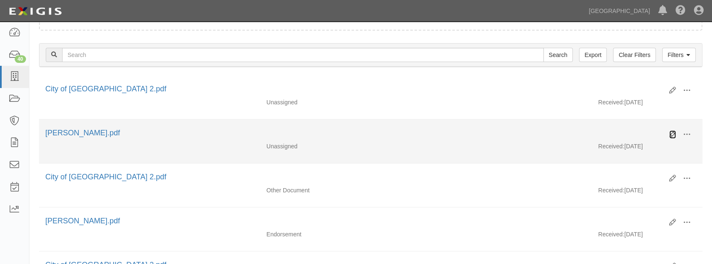
click at [670, 134] on icon at bounding box center [672, 134] width 7 height 7
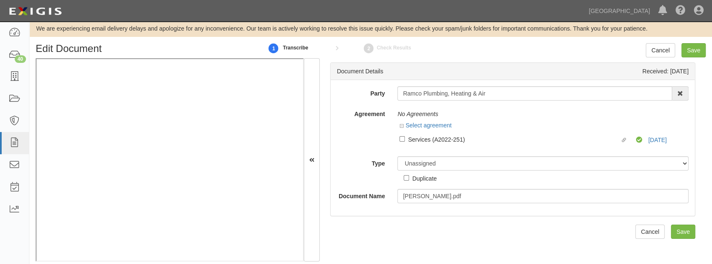
scroll to position [15, 0]
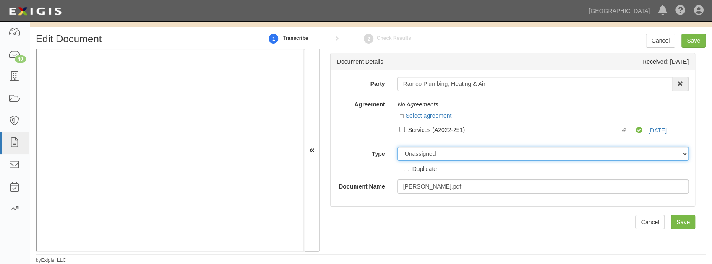
click at [423, 157] on select "Unassigned Binder Cancellation Notice Certificate Contract Endorsement Insuranc…" at bounding box center [542, 154] width 291 height 14
select select "EndorsementDetail"
click at [397, 147] on select "Unassigned Binder Cancellation Notice Certificate Contract Endorsement Insuranc…" at bounding box center [542, 154] width 291 height 14
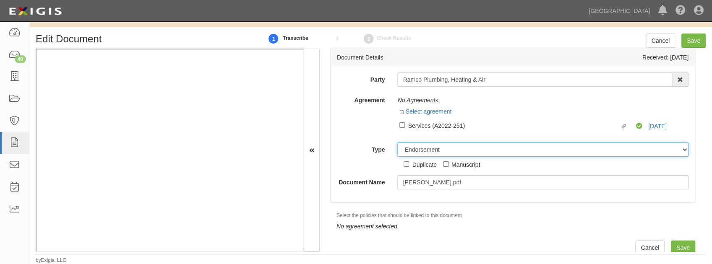
scroll to position [10, 0]
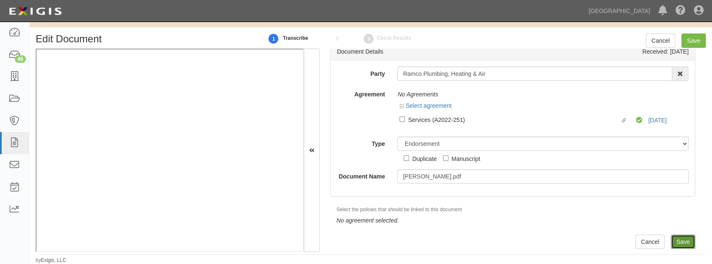
click at [681, 245] on input "Save" at bounding box center [683, 242] width 24 height 14
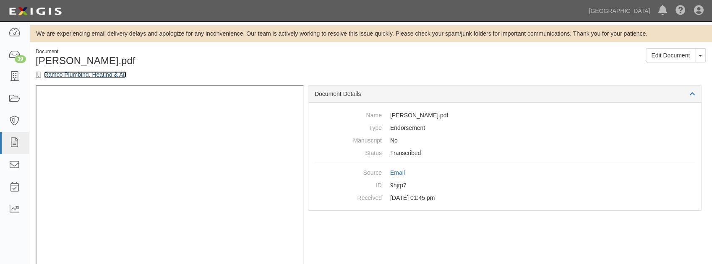
click at [101, 74] on link "Ramco Plumbing, Heating & Air" at bounding box center [85, 74] width 82 height 7
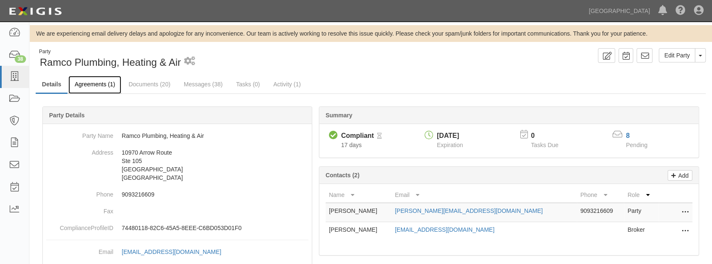
click at [98, 83] on link "Agreements (1)" at bounding box center [94, 85] width 53 height 18
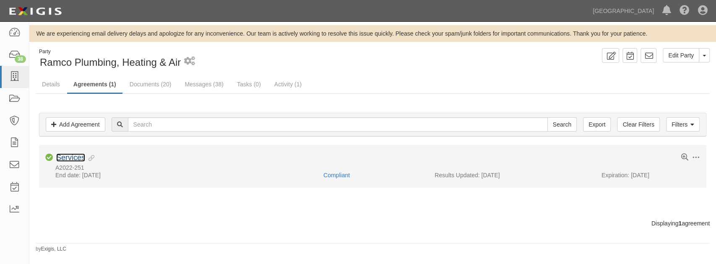
click at [71, 158] on link "Services" at bounding box center [70, 158] width 29 height 8
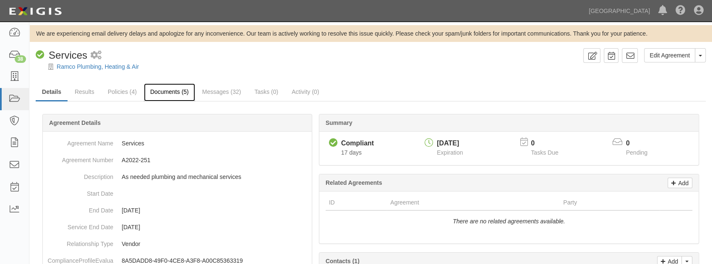
click at [183, 96] on link "Documents (5)" at bounding box center [169, 93] width 51 height 18
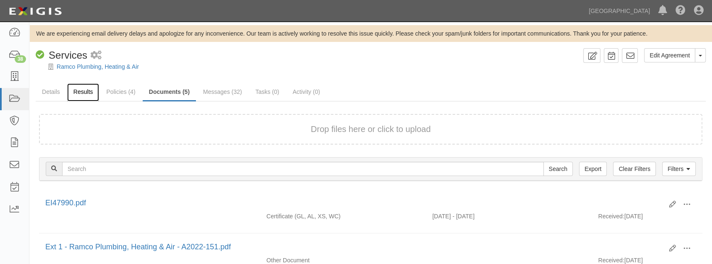
click at [84, 91] on link "Results" at bounding box center [83, 93] width 32 height 18
click at [96, 66] on link "Ramco Plumbing, Heating & Air" at bounding box center [98, 66] width 82 height 7
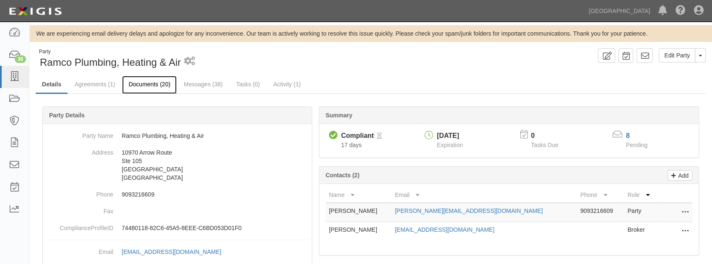
click at [157, 88] on link "Documents (20)" at bounding box center [149, 85] width 55 height 18
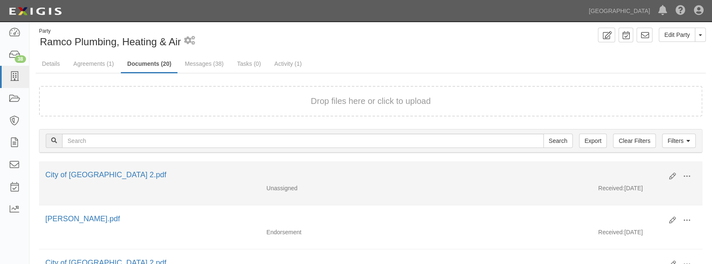
scroll to position [84, 0]
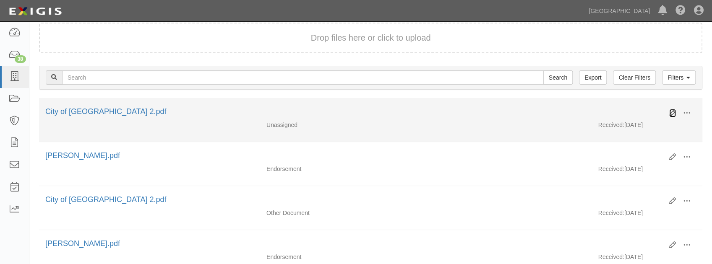
click at [673, 112] on icon at bounding box center [672, 113] width 7 height 7
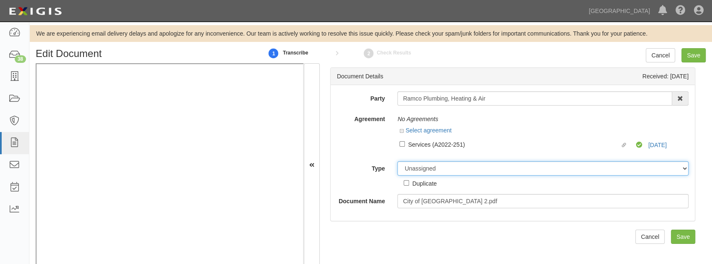
click at [447, 168] on select "Unassigned Binder Cancellation Notice Certificate Contract Endorsement Insuranc…" at bounding box center [542, 169] width 291 height 14
click at [353, 162] on label "Type" at bounding box center [361, 167] width 61 height 11
click at [397, 162] on select "Unassigned Binder Cancellation Notice Certificate Contract Endorsement Insuranc…" at bounding box center [542, 169] width 291 height 14
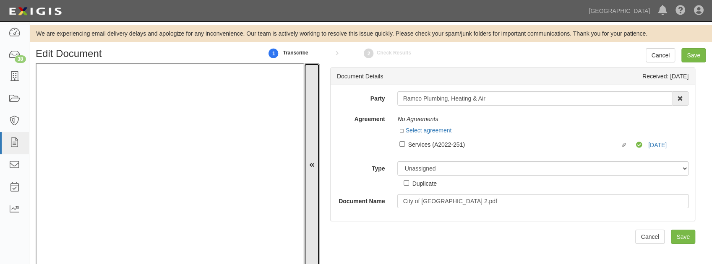
click at [317, 167] on button at bounding box center [312, 165] width 16 height 204
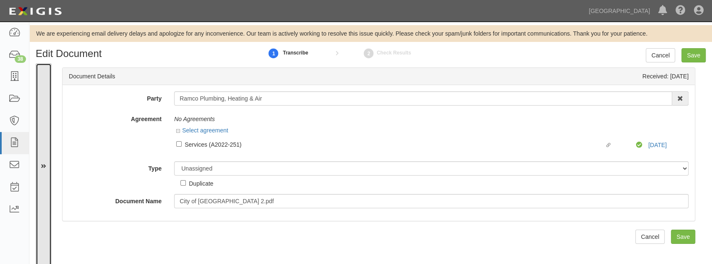
click at [48, 167] on button at bounding box center [44, 165] width 16 height 204
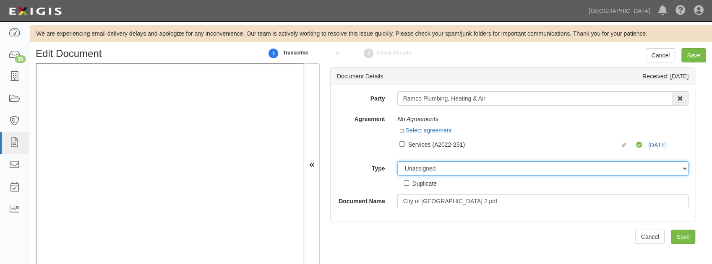
click at [502, 167] on select "Unassigned Binder Cancellation Notice Certificate Contract Endorsement Insuranc…" at bounding box center [542, 169] width 291 height 14
click at [397, 162] on select "Unassigned Binder Cancellation Notice Certificate Contract Endorsement Insuranc…" at bounding box center [542, 169] width 291 height 14
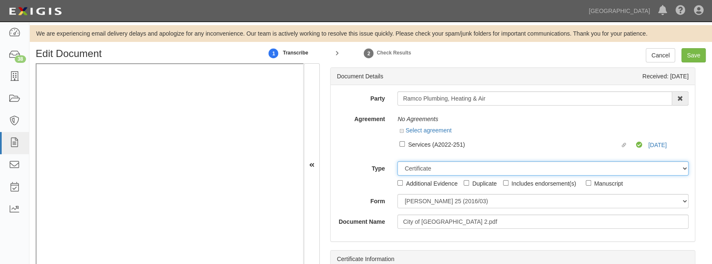
click at [415, 168] on select "Unassigned Binder Cancellation Notice Certificate Contract Endorsement Insuranc…" at bounding box center [542, 169] width 291 height 14
select select "OtherDetail"
click at [397, 162] on select "Unassigned Binder Cancellation Notice Certificate Contract Endorsement Insuranc…" at bounding box center [542, 169] width 291 height 14
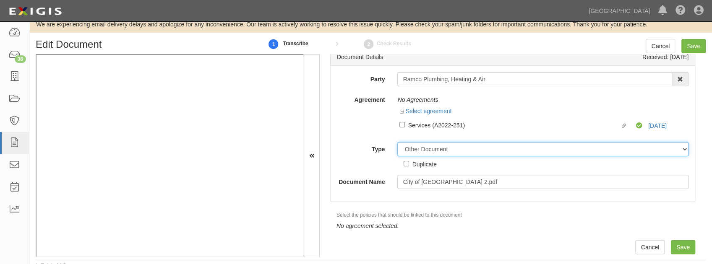
scroll to position [15, 0]
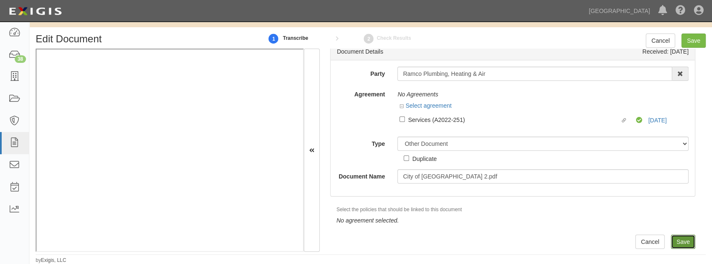
click at [679, 240] on input "Save" at bounding box center [683, 242] width 24 height 14
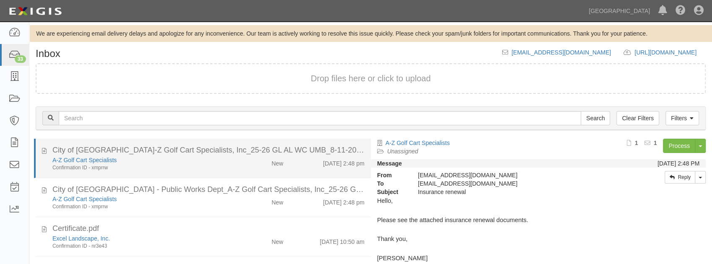
click at [159, 166] on div "Confirmation ID - xmprrw" at bounding box center [140, 168] width 177 height 7
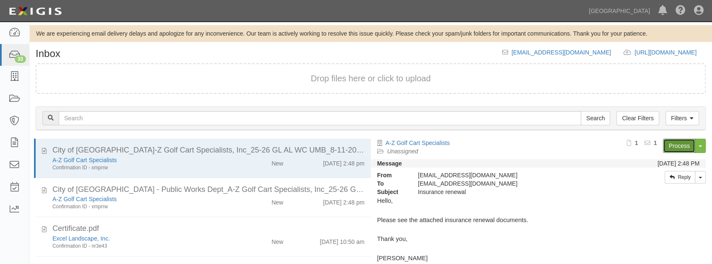
click at [674, 152] on link "Process" at bounding box center [679, 146] width 32 height 14
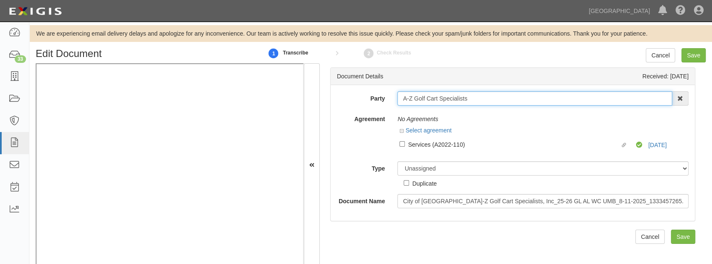
drag, startPoint x: 470, startPoint y: 98, endPoint x: 350, endPoint y: 98, distance: 120.0
click at [350, 98] on div "Party A-Z Golf Cart Specialists 4LEAF, Inc. Abba Termite & Pest Control Abound …" at bounding box center [513, 98] width 364 height 14
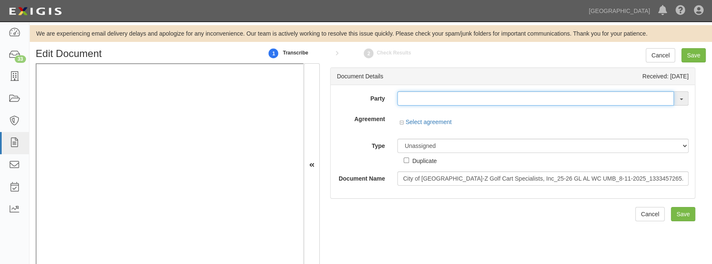
click at [418, 102] on input "text" at bounding box center [535, 98] width 277 height 14
paste input "A-Z Golf Cart Specialists"
type input "A-Z Golf Cart Specialists"
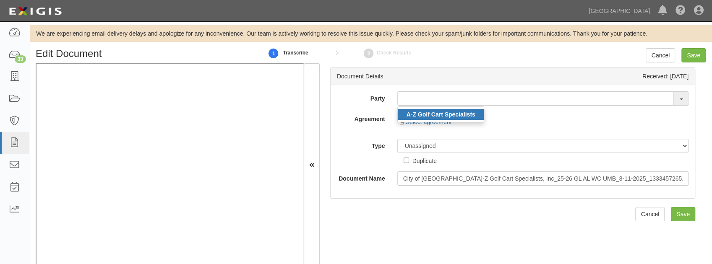
click at [437, 112] on strong "A-Z Golf Cart Specialists" at bounding box center [440, 114] width 69 height 7
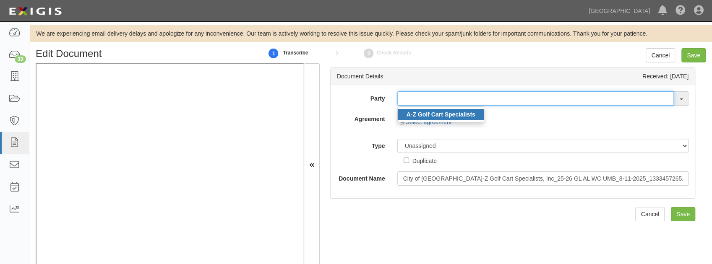
type input "A-Z Golf Cart Specialists"
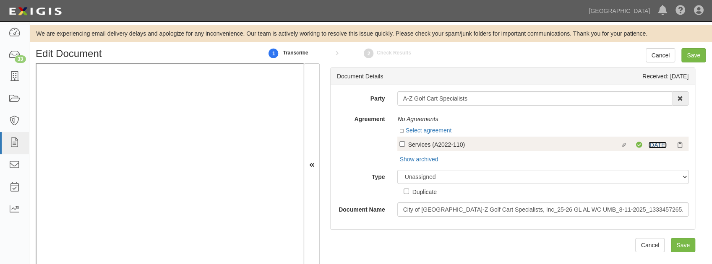
click at [648, 145] on link "8/10/26" at bounding box center [657, 145] width 18 height 7
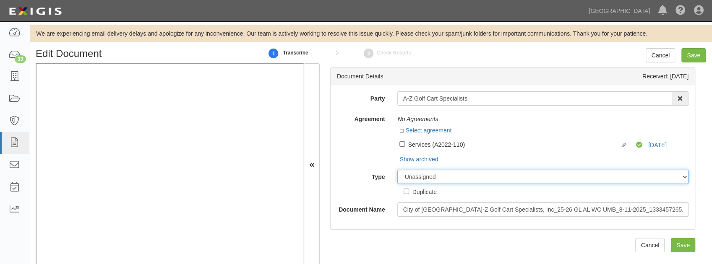
click at [407, 177] on select "Unassigned Binder Cancellation Notice Certificate Contract Endorsement Insuranc…" at bounding box center [542, 177] width 291 height 14
select select "OtherDetail"
click at [397, 170] on select "Unassigned Binder Cancellation Notice Certificate Contract Endorsement Insuranc…" at bounding box center [542, 177] width 291 height 14
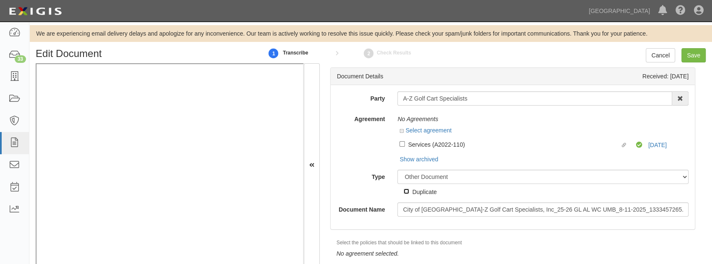
click at [405, 192] on input "Duplicate" at bounding box center [406, 191] width 5 height 5
checkbox input "true"
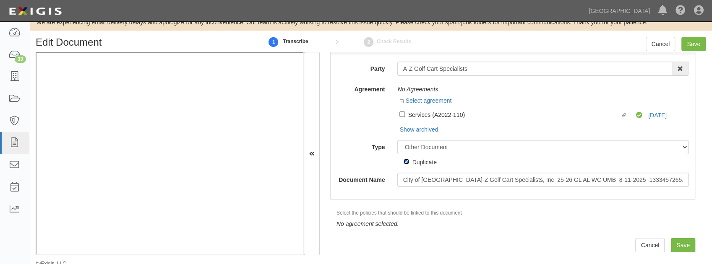
scroll to position [15, 0]
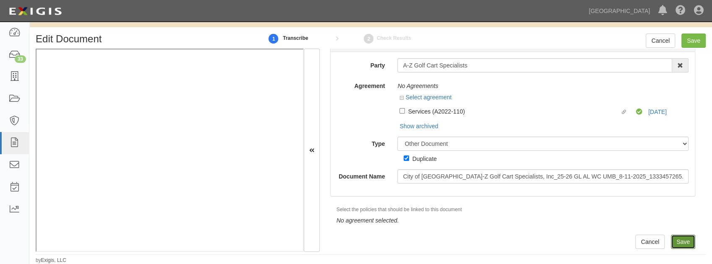
click at [677, 243] on input "Save" at bounding box center [683, 242] width 24 height 14
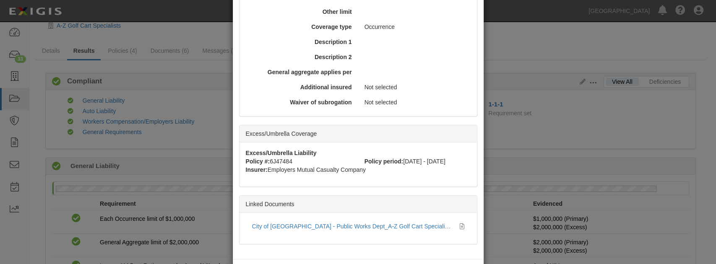
scroll to position [392, 0]
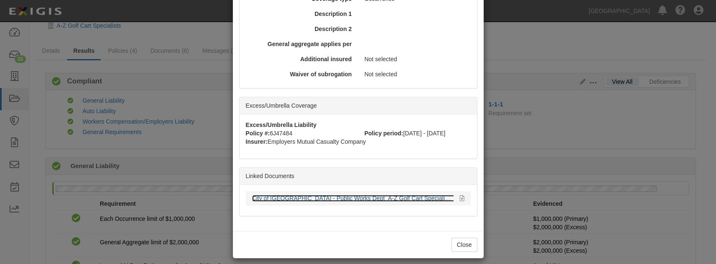
click at [308, 197] on link "City of [GEOGRAPHIC_DATA] - Public Works Dept_A-Z Golf Cart Specialists, Inc_25…" at bounding box center [426, 198] width 349 height 7
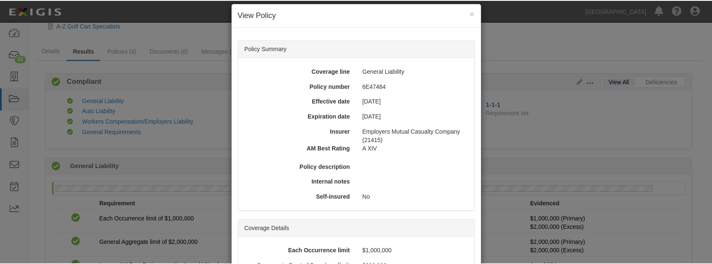
scroll to position [0, 0]
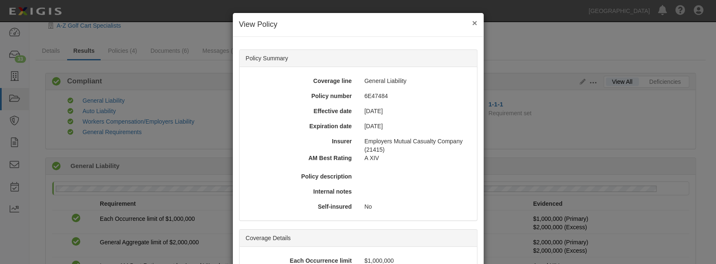
click at [472, 22] on button "×" at bounding box center [474, 22] width 5 height 9
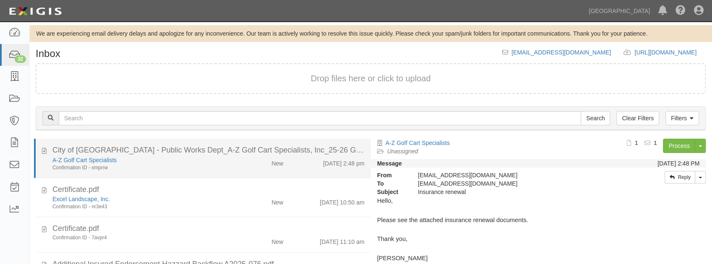
click at [146, 159] on div "A-Z Golf Cart Specialists" at bounding box center [140, 160] width 177 height 8
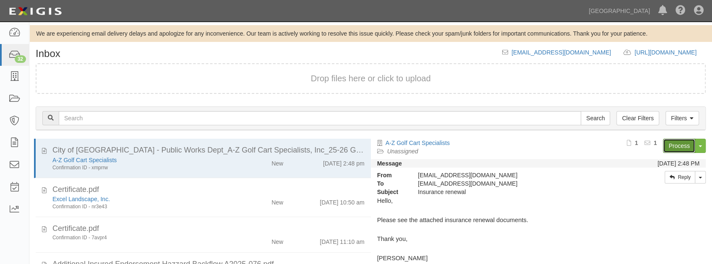
click at [672, 146] on link "Process" at bounding box center [679, 146] width 32 height 14
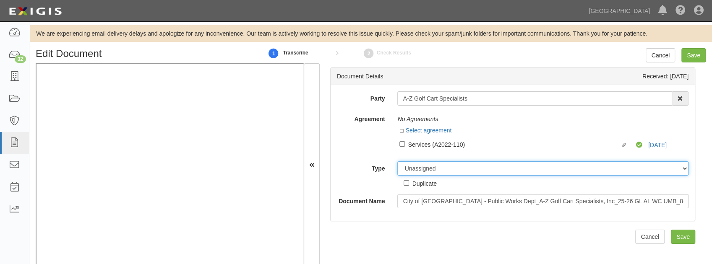
click at [419, 166] on select "Unassigned Binder Cancellation Notice Certificate Contract Endorsement Insuranc…" at bounding box center [542, 169] width 291 height 14
select select "OtherDetail"
click at [397, 162] on select "Unassigned Binder Cancellation Notice Certificate Contract Endorsement Insuranc…" at bounding box center [542, 169] width 291 height 14
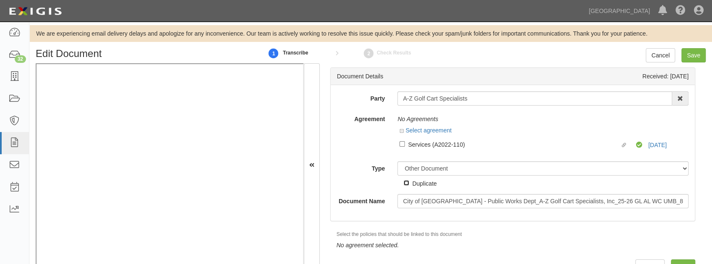
click at [406, 183] on input "Duplicate" at bounding box center [406, 182] width 5 height 5
checkbox input "true"
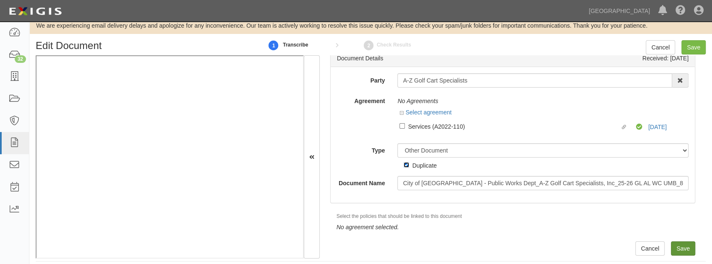
scroll to position [15, 0]
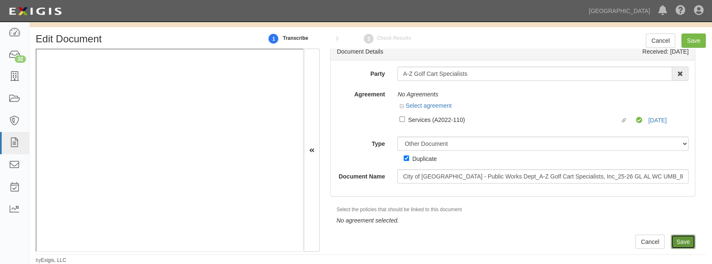
click at [682, 240] on input "Save" at bounding box center [683, 242] width 24 height 14
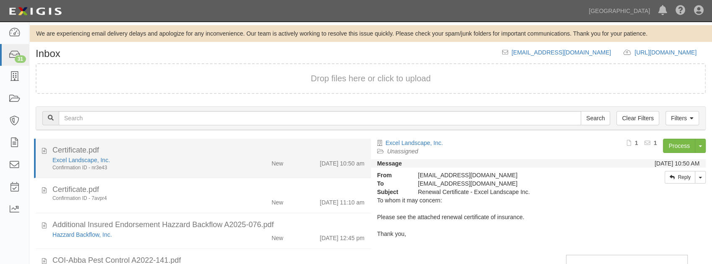
click at [182, 171] on li "Certificate.pdf Excel Landscape, Inc. Confirmation ID - nr3e43 New 8/12/25 10:5…" at bounding box center [202, 158] width 337 height 39
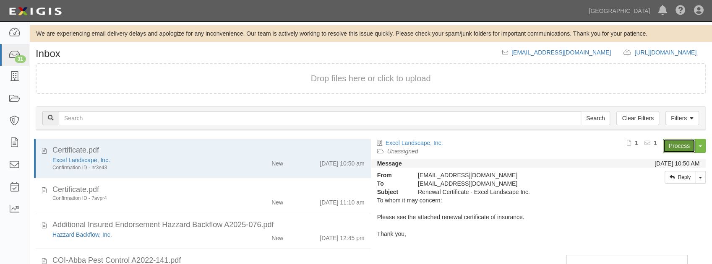
click at [670, 148] on link "Process" at bounding box center [679, 146] width 32 height 14
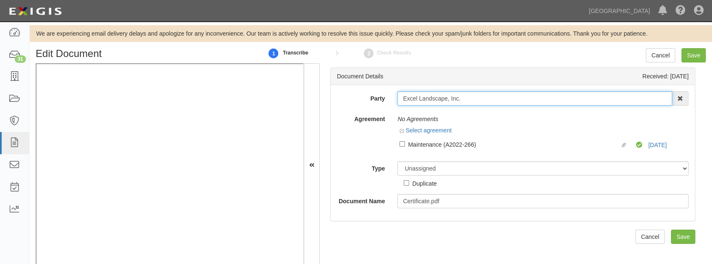
drag, startPoint x: 457, startPoint y: 95, endPoint x: 355, endPoint y: 99, distance: 101.6
click at [355, 99] on div "Party Excel Landscape, Inc. 4LEAF, Inc. Abba Termite & Pest Control Abound Food…" at bounding box center [513, 98] width 364 height 14
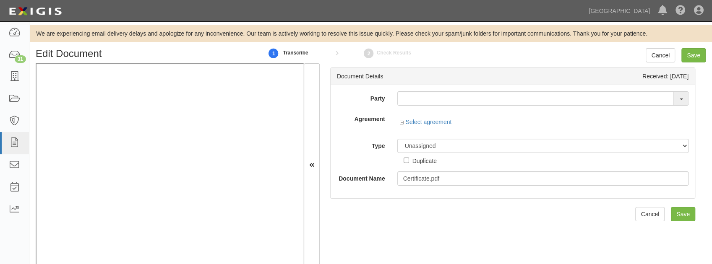
click at [493, 90] on div "Party Excel Landscape, Inc. 4LEAF, Inc. Abba Termite & Pest Control Abound Food…" at bounding box center [513, 141] width 364 height 113
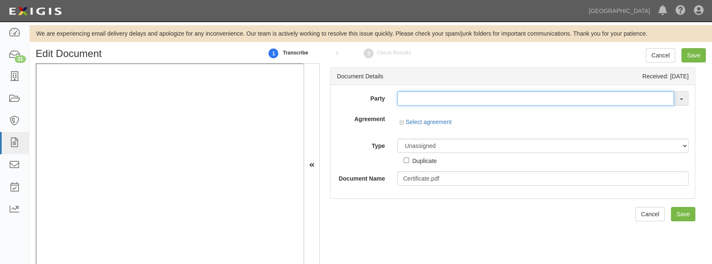
click at [484, 99] on input "text" at bounding box center [535, 98] width 277 height 14
paste input "Excel Landscape, Inc"
type input "Excel Landscape, Inc"
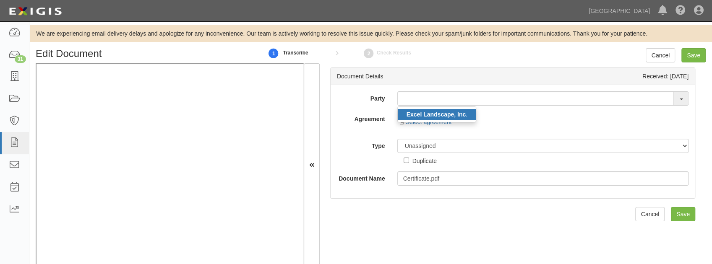
click at [454, 111] on strong "Excel Landscape, Inc" at bounding box center [436, 114] width 60 height 7
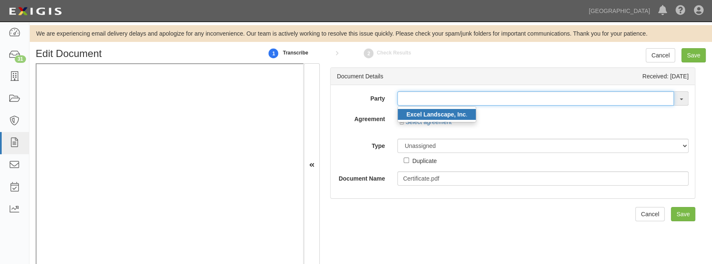
type input "Excel Landscape, Inc."
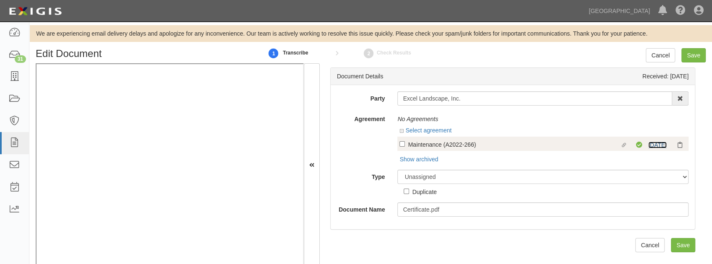
click at [648, 144] on link "4/1/26" at bounding box center [657, 145] width 18 height 7
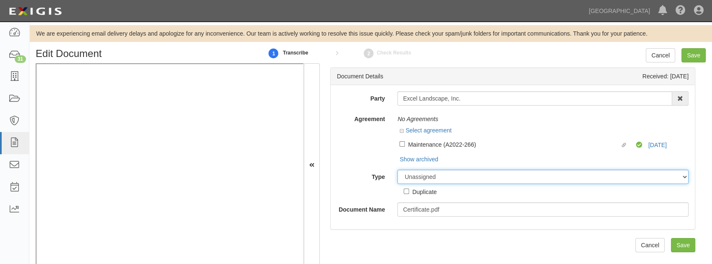
click at [434, 178] on select "Unassigned Binder Cancellation Notice Certificate Contract Endorsement Insuranc…" at bounding box center [542, 177] width 291 height 14
select select "OtherDetail"
click at [397, 170] on select "Unassigned Binder Cancellation Notice Certificate Contract Endorsement Insuranc…" at bounding box center [542, 177] width 291 height 14
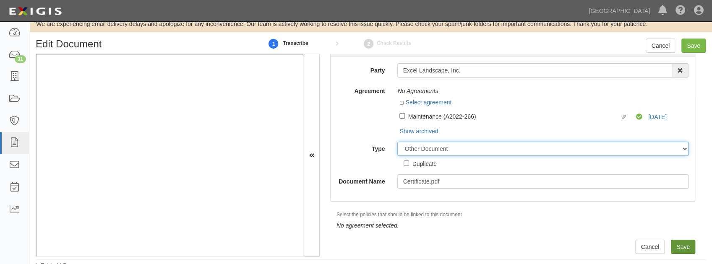
scroll to position [15, 0]
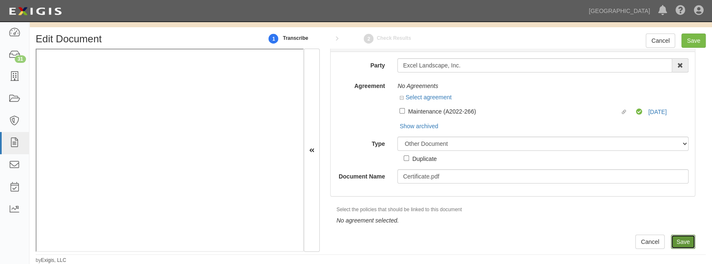
click at [675, 243] on input "Save" at bounding box center [683, 242] width 24 height 14
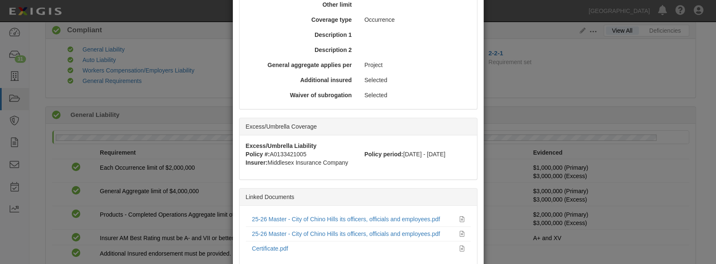
scroll to position [417, 0]
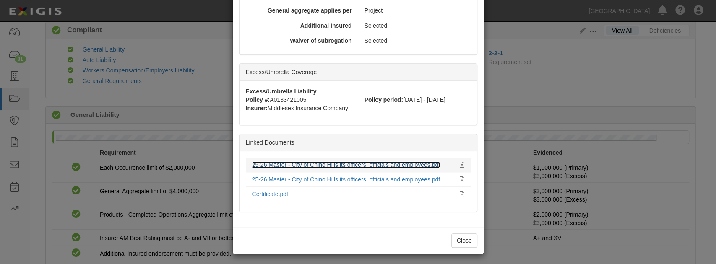
click at [289, 164] on link "25-26 Master - City of Chino Hills its officers, officials and employees.pdf" at bounding box center [346, 165] width 188 height 7
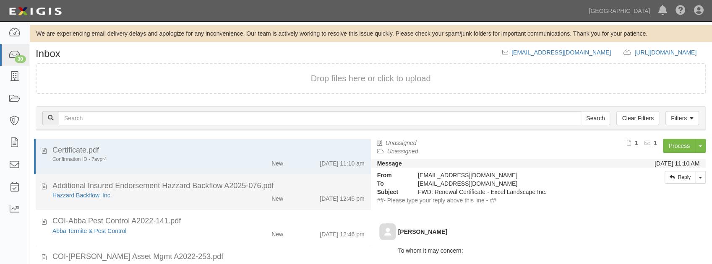
click at [235, 227] on div "New" at bounding box center [262, 233] width 54 height 12
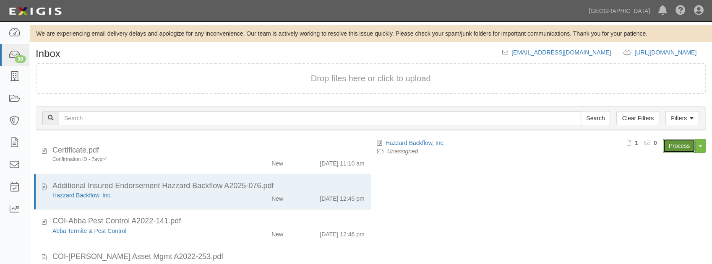
click at [673, 146] on link "Process" at bounding box center [679, 146] width 32 height 14
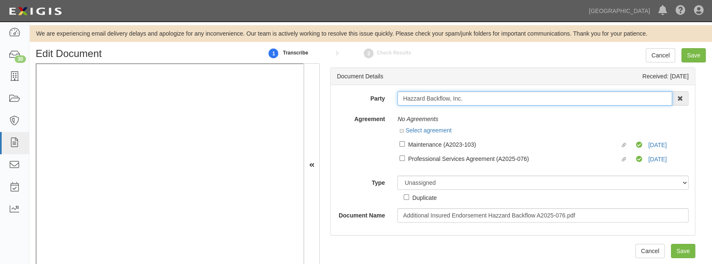
drag, startPoint x: 458, startPoint y: 96, endPoint x: 356, endPoint y: 97, distance: 102.4
click at [356, 97] on div "Party Hazzard Backflow, Inc. 4LEAF, Inc. Abba Termite & Pest Control Abound Foo…" at bounding box center [513, 98] width 364 height 14
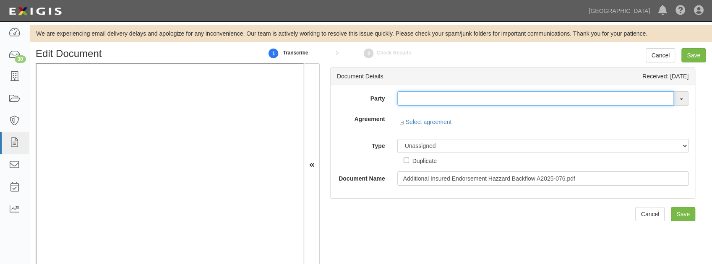
click at [443, 103] on input "text" at bounding box center [535, 98] width 277 height 14
paste input "Hazzard Backflow, Inc"
type input "Hazzard Backflow, Inc"
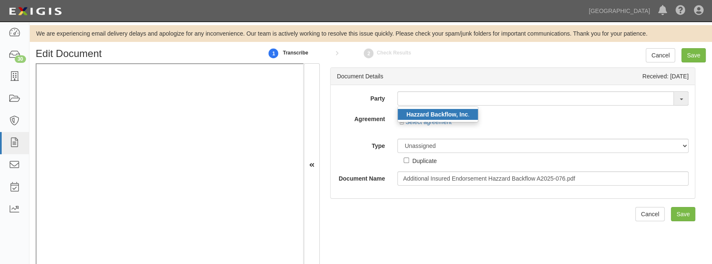
click at [439, 114] on strong "Hazzard Backflow, Inc" at bounding box center [437, 114] width 62 height 7
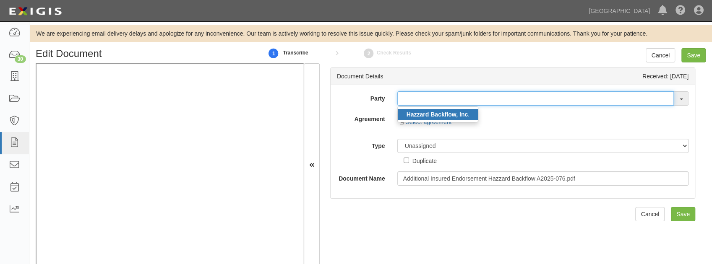
type input "Hazzard Backflow, Inc."
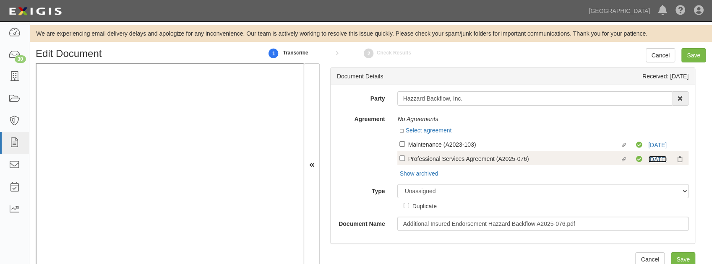
click at [653, 159] on link "3/17/26" at bounding box center [657, 159] width 18 height 7
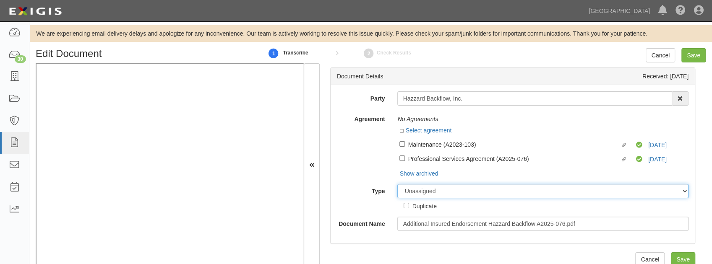
drag, startPoint x: 431, startPoint y: 192, endPoint x: 424, endPoint y: 193, distance: 6.3
click at [431, 192] on select "Unassigned Binder Cancellation Notice Certificate Contract Endorsement Insuranc…" at bounding box center [542, 191] width 291 height 14
select select "EndorsementDetail"
click at [397, 184] on select "Unassigned Binder Cancellation Notice Certificate Contract Endorsement Insuranc…" at bounding box center [542, 191] width 291 height 14
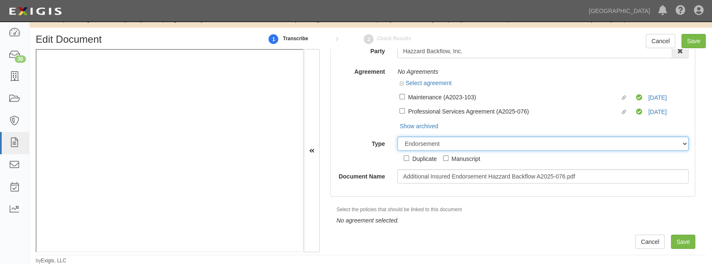
scroll to position [15, 0]
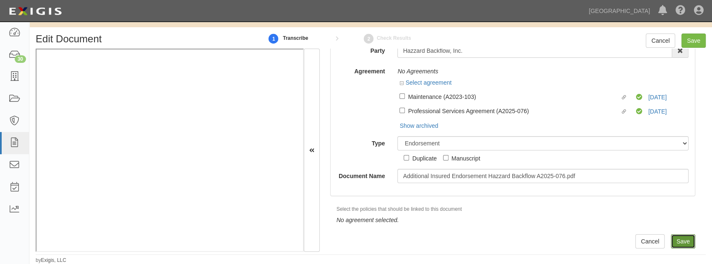
click at [677, 244] on input "Save" at bounding box center [683, 242] width 24 height 14
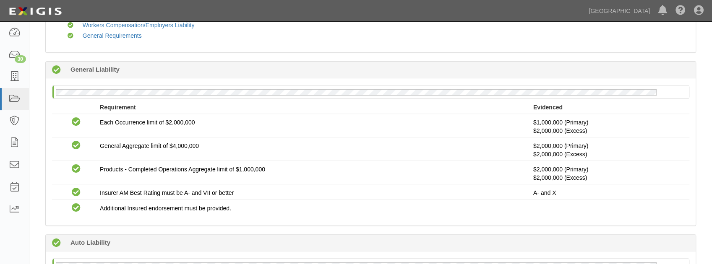
scroll to position [120, 0]
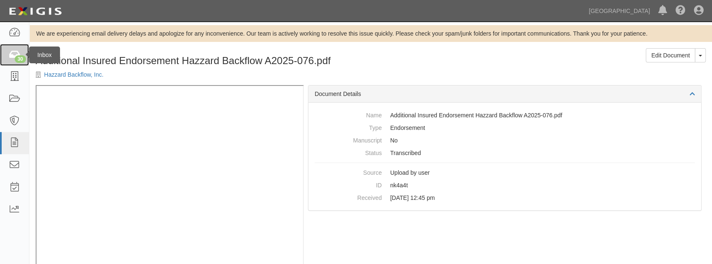
click at [22, 60] on div "30" at bounding box center [20, 59] width 11 height 8
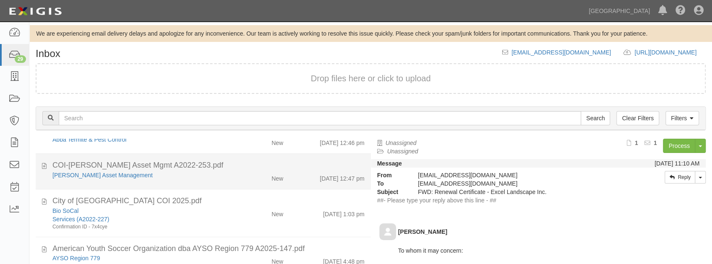
scroll to position [28, 0]
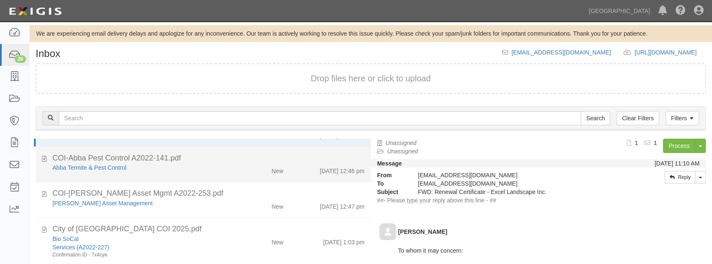
click at [167, 199] on div "Abba Termite & Pest Control" at bounding box center [140, 203] width 177 height 8
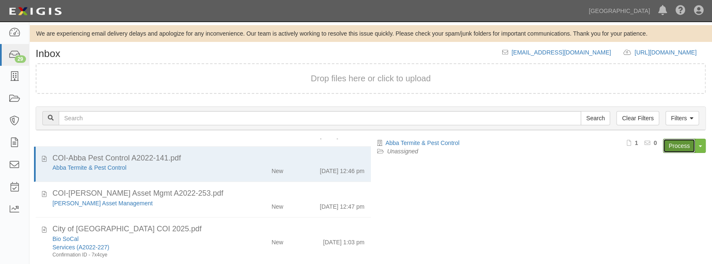
click at [674, 146] on link "Process" at bounding box center [679, 146] width 32 height 14
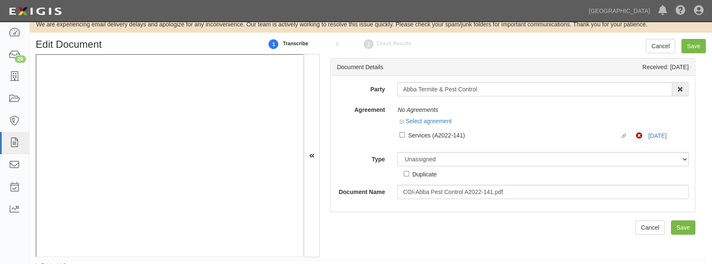
scroll to position [15, 0]
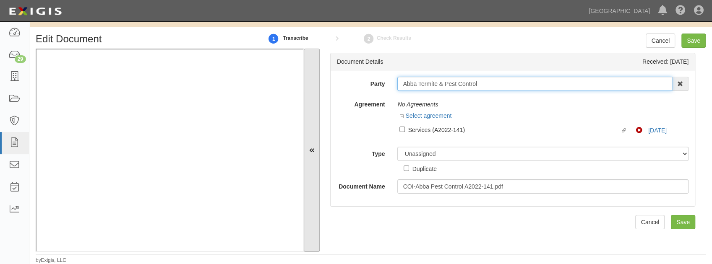
drag, startPoint x: 477, startPoint y: 85, endPoint x: 318, endPoint y: 95, distance: 159.4
click at [318, 95] on div "Document Details Received: [DATE] Party Abba Termite & Pest Control 4LEAF, Inc.…" at bounding box center [371, 151] width 670 height 204
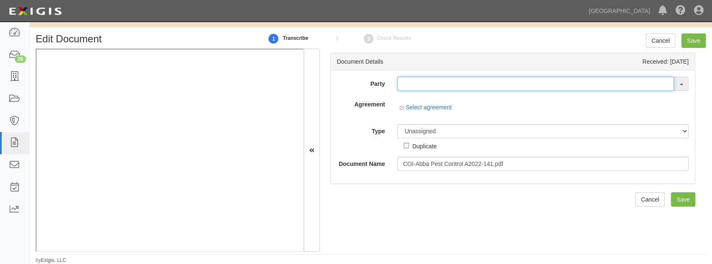
click at [406, 91] on input "text" at bounding box center [535, 84] width 277 height 14
paste input "Abba Termite & Pest Control"
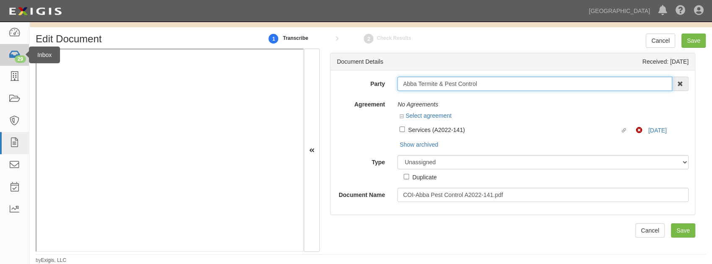
type input "Abba Termite & Pest Control"
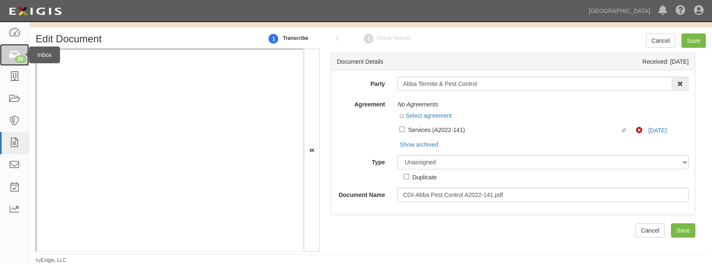
click at [17, 60] on div "29" at bounding box center [20, 59] width 11 height 8
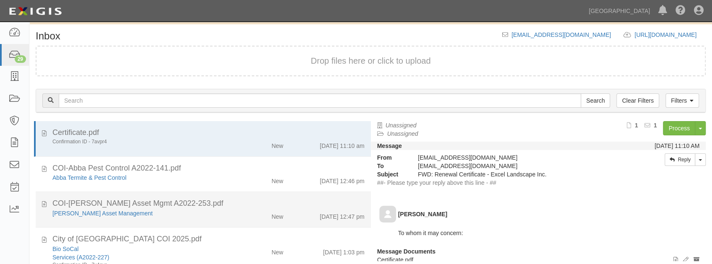
scroll to position [73, 0]
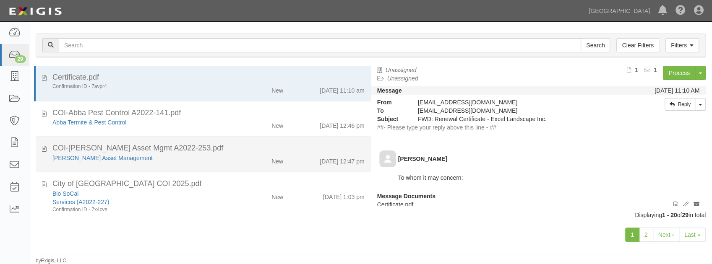
click at [140, 237] on div "[PERSON_NAME] Asset Management" at bounding box center [140, 241] width 177 height 8
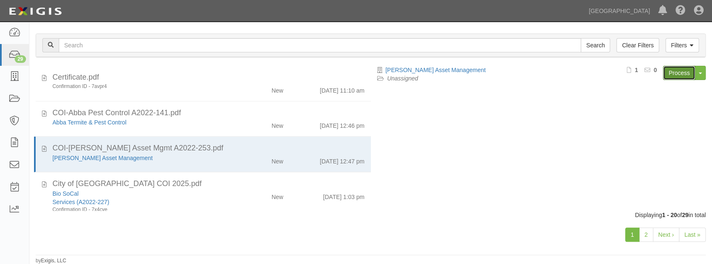
click at [671, 73] on link "Process" at bounding box center [679, 73] width 32 height 14
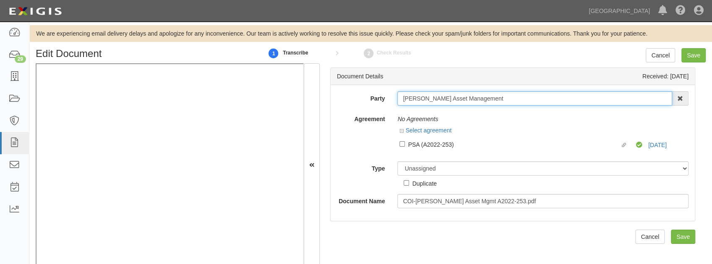
drag, startPoint x: 484, startPoint y: 99, endPoint x: 358, endPoint y: 106, distance: 126.5
click at [358, 106] on div "Party Chandler Asset Management 4LEAF, Inc. Abba Termite & Pest Control Abound …" at bounding box center [513, 149] width 352 height 117
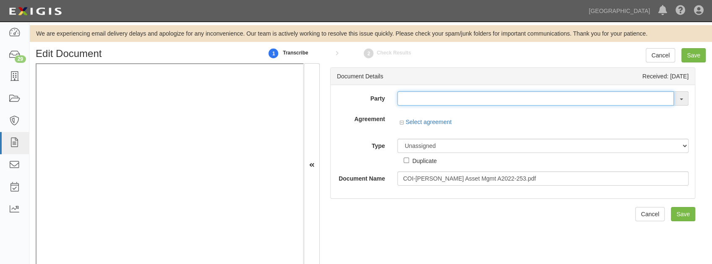
click at [505, 94] on input "text" at bounding box center [535, 98] width 277 height 14
paste input "[PERSON_NAME] Asset Management"
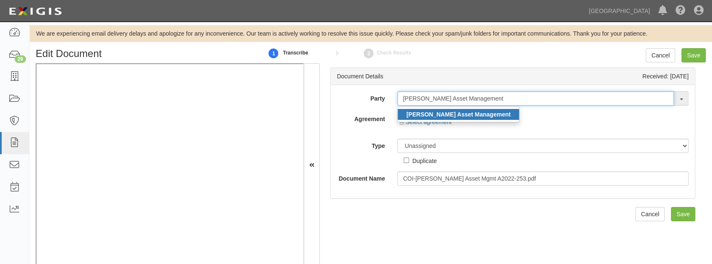
type input "[PERSON_NAME] Asset Management"
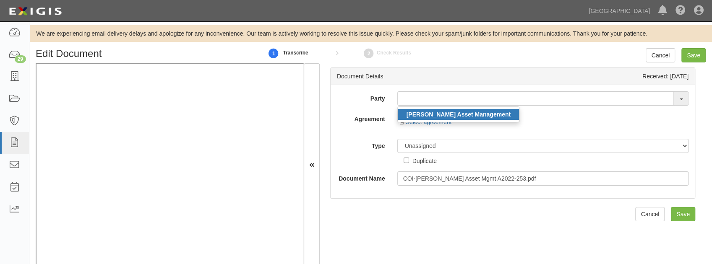
click at [473, 114] on strong "[PERSON_NAME] Asset Management" at bounding box center [458, 114] width 104 height 7
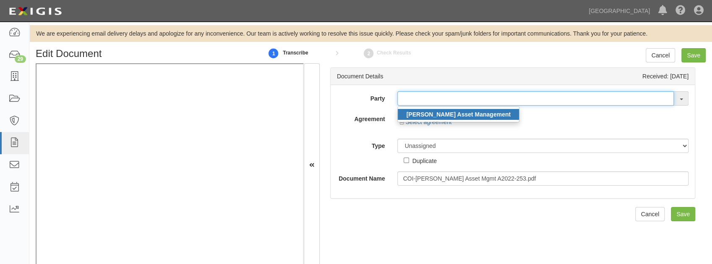
type input "[PERSON_NAME] Asset Management"
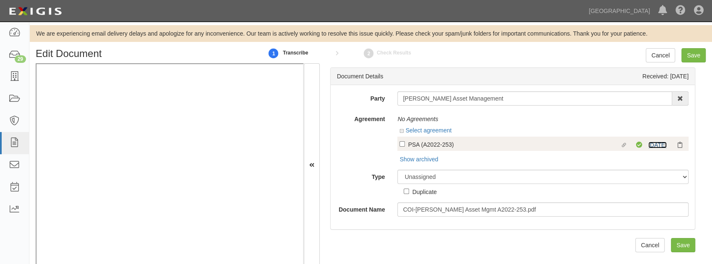
click at [654, 145] on link "9/1/25" at bounding box center [657, 145] width 18 height 7
click at [400, 144] on input "Linked agreement PSA (A2022-253) Linked agreement" at bounding box center [402, 143] width 5 height 5
checkbox input "true"
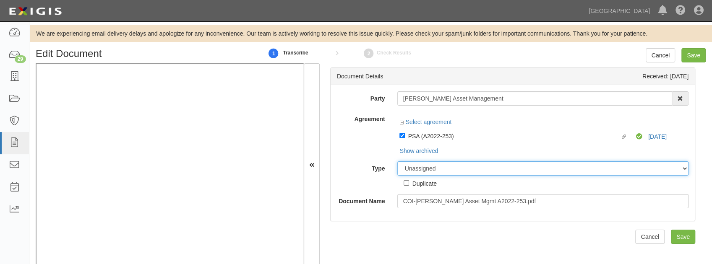
click at [422, 174] on select "Unassigned Binder Cancellation Notice Certificate Contract Endorsement Insuranc…" at bounding box center [542, 169] width 291 height 14
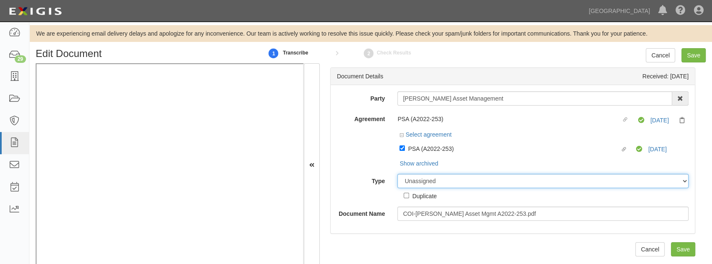
select select "CertificateDetail"
click at [397, 174] on select "Unassigned Binder Cancellation Notice Certificate Contract Endorsement Insuranc…" at bounding box center [542, 181] width 291 height 14
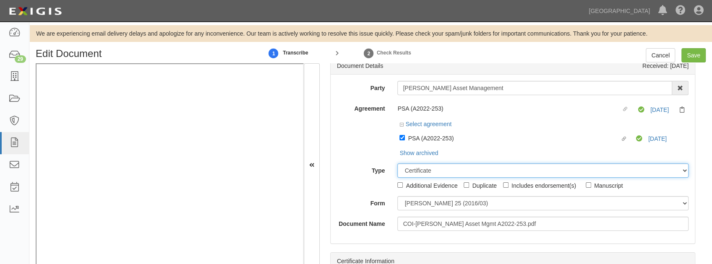
scroll to position [28, 0]
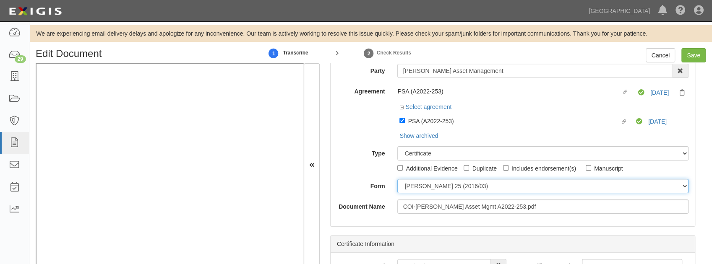
click at [429, 183] on select "ACORD 25 (2016/03) ACORD 101 ACORD 855 NY (2014/05) General" at bounding box center [542, 186] width 291 height 14
select select "GeneralFormDetail"
click at [397, 179] on select "ACORD 25 (2016/03) ACORD 101 ACORD 855 NY (2014/05) General" at bounding box center [542, 186] width 291 height 14
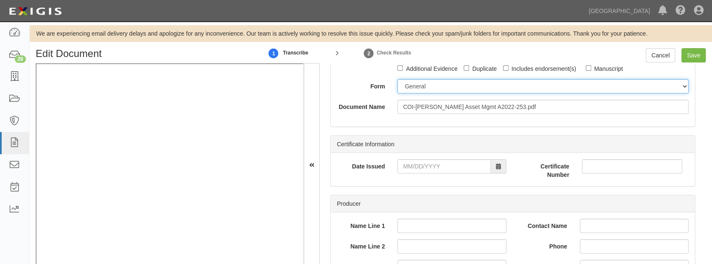
scroll to position [140, 0]
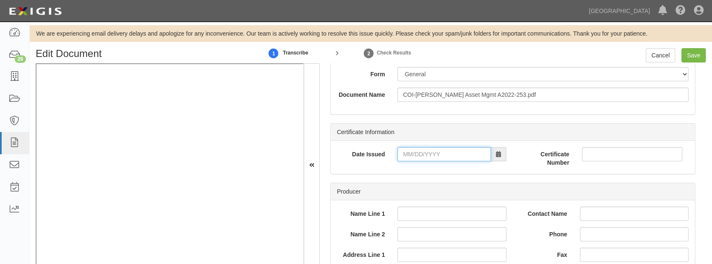
click at [414, 154] on input "Date Issued" at bounding box center [443, 154] width 93 height 14
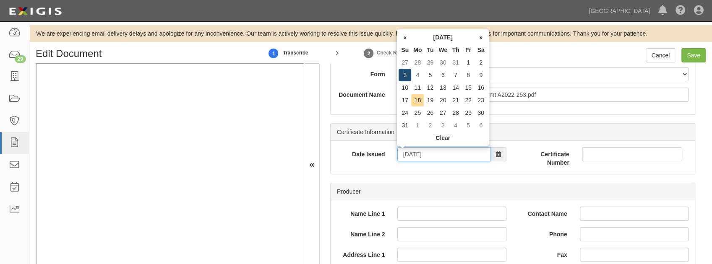
type input "08/03/2025"
drag, startPoint x: 406, startPoint y: 78, endPoint x: 405, endPoint y: 92, distance: 14.7
click at [406, 77] on td "3" at bounding box center [405, 75] width 13 height 13
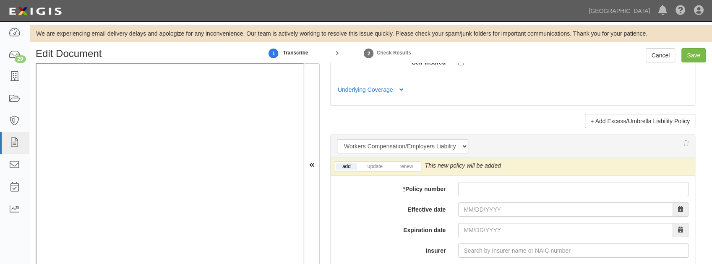
scroll to position [2070, 0]
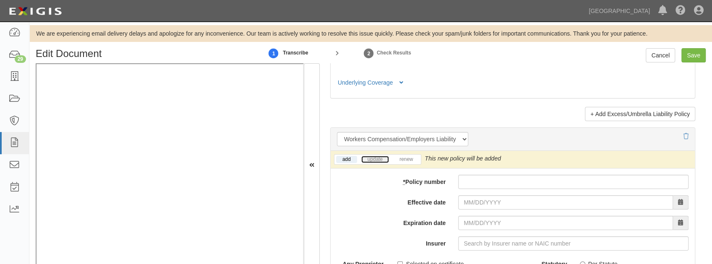
click at [371, 156] on link "update" at bounding box center [375, 159] width 28 height 7
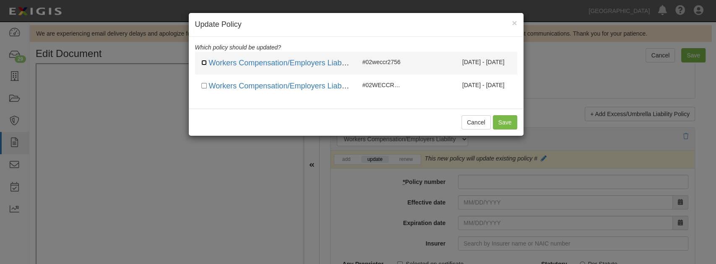
click at [203, 62] on input "checkbox" at bounding box center [203, 62] width 5 height 5
checkbox input "true"
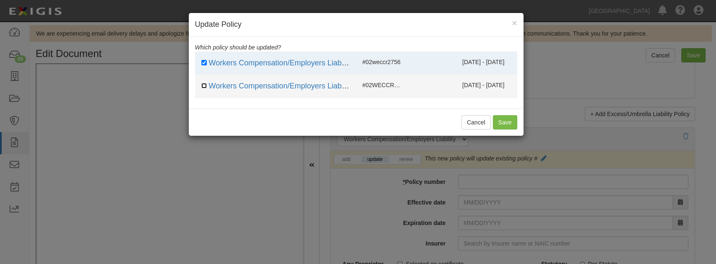
click at [201, 84] on input "checkbox" at bounding box center [203, 85] width 5 height 5
checkbox input "true"
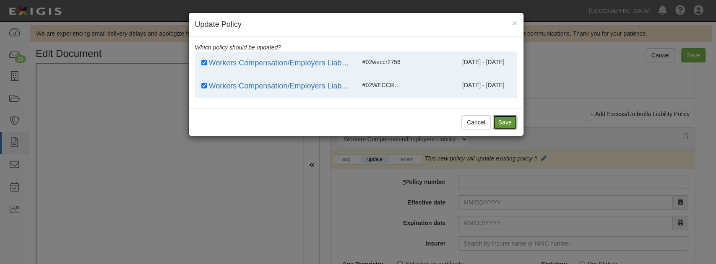
click at [509, 125] on button "Save" at bounding box center [505, 122] width 24 height 14
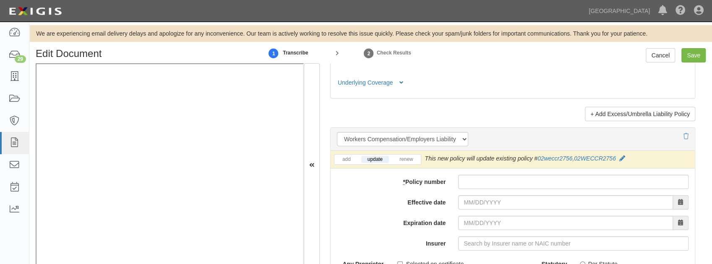
scroll to position [15, 0]
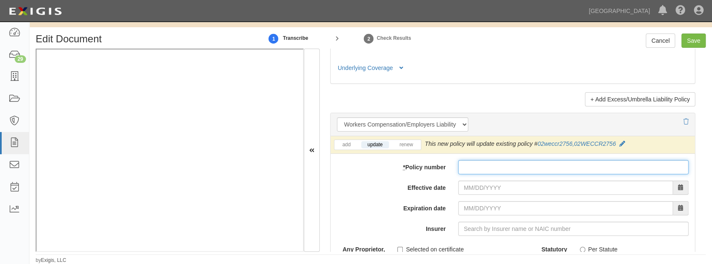
click at [472, 167] on input "* Policy number" at bounding box center [573, 167] width 230 height 14
paste input "Chandler Asset Management"
type input "Chandler Asset Management"
drag, startPoint x: 541, startPoint y: 165, endPoint x: 400, endPoint y: 158, distance: 141.2
click at [400, 160] on div "* Policy number Chandler Asset Management" at bounding box center [513, 167] width 364 height 14
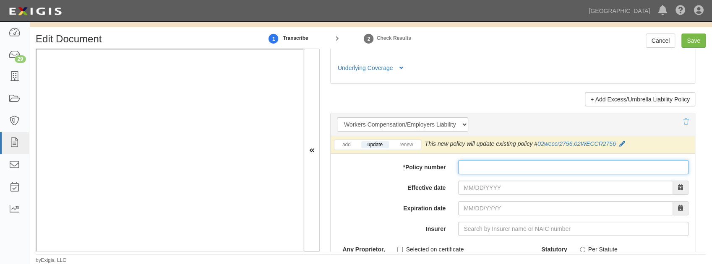
click at [488, 164] on input "* Policy number" at bounding box center [573, 167] width 230 height 14
paste input "02 WEC CR2756"
type input "02 WEC CR2756"
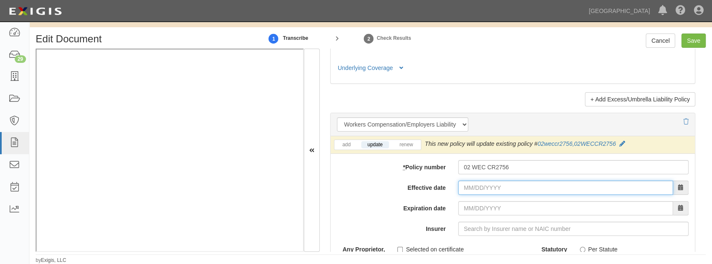
click at [472, 187] on input "Effective date" at bounding box center [565, 188] width 215 height 14
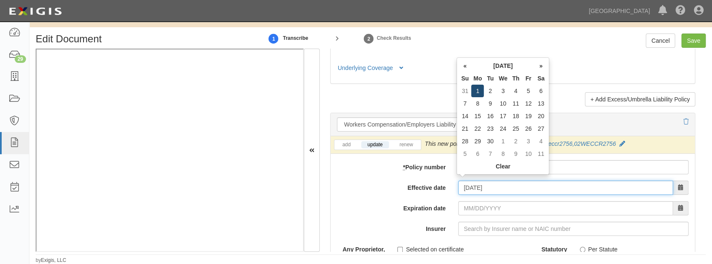
type input "09/01/2025"
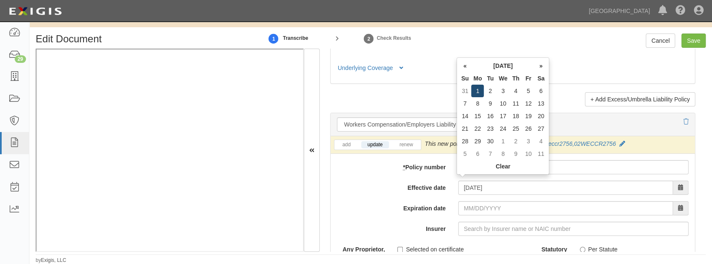
type input "09/01/2026"
click at [481, 92] on td "1" at bounding box center [477, 91] width 13 height 13
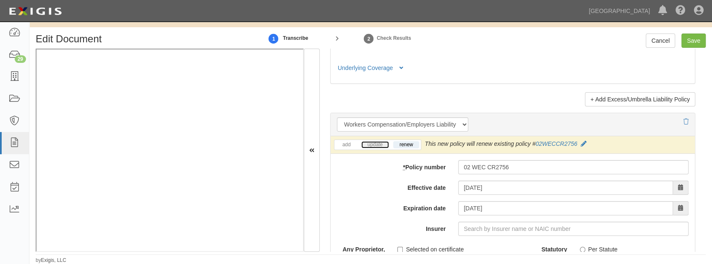
click at [366, 141] on link "update" at bounding box center [375, 144] width 28 height 7
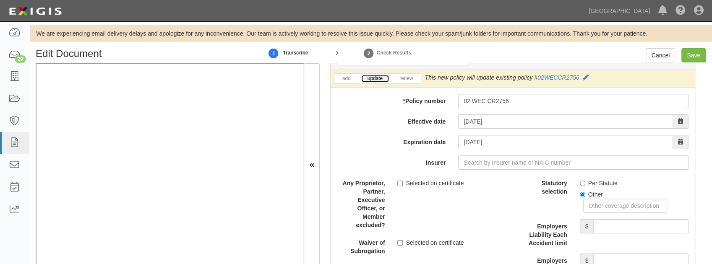
scroll to position [2154, 0]
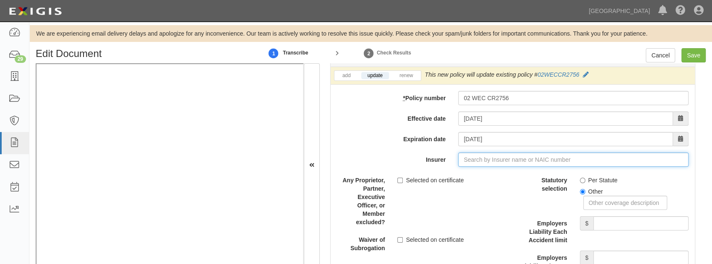
click at [539, 158] on input "Insurer" at bounding box center [573, 160] width 230 height 14
type input "0"
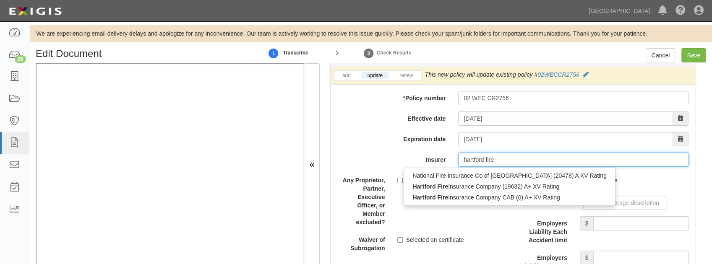
type input "hartford fire"
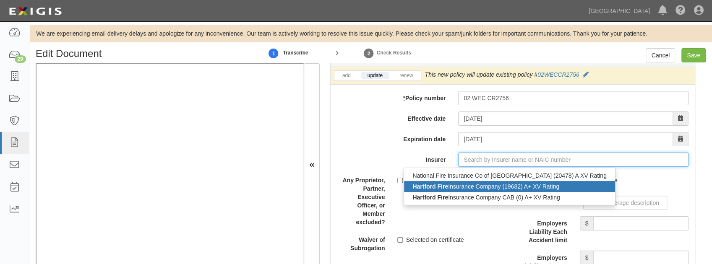
click at [504, 184] on div "Hartford Fire Insurance Company (19682) A+ XV Rating" at bounding box center [509, 186] width 211 height 11
type input "Hartford Fire Insurance Company (19682) A+ XV Rating"
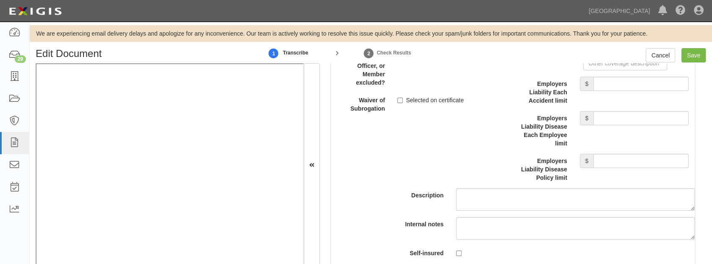
scroll to position [2238, 0]
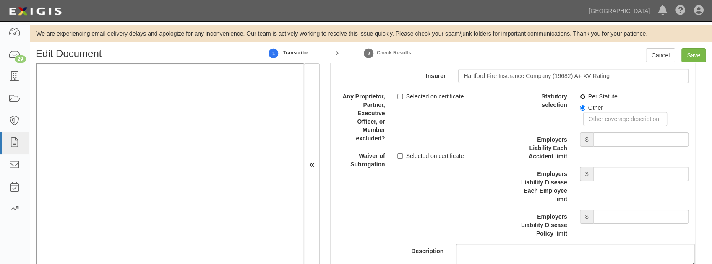
click at [580, 94] on input "Per Statute" at bounding box center [582, 96] width 5 height 5
radio input "true"
click at [611, 137] on input "Employers Liability Each Accident limit" at bounding box center [640, 140] width 95 height 14
type input "1,000,000"
click at [618, 170] on input "Employers Liability Disease Each Employee limit" at bounding box center [640, 174] width 95 height 14
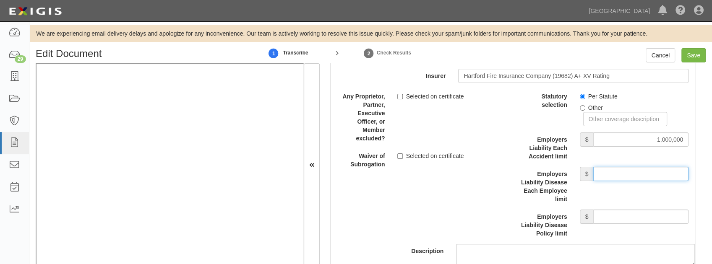
type input "1,000,000"
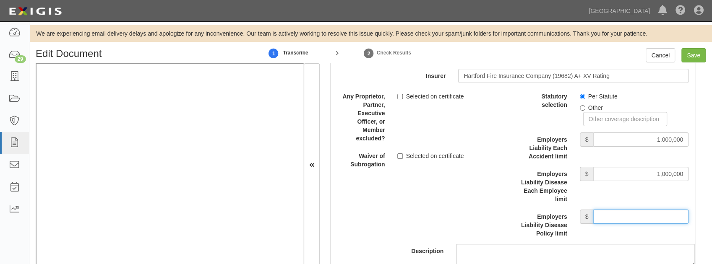
click at [613, 211] on input "Employers Liability Disease Policy limit" at bounding box center [640, 217] width 95 height 14
type input "1,000,000"
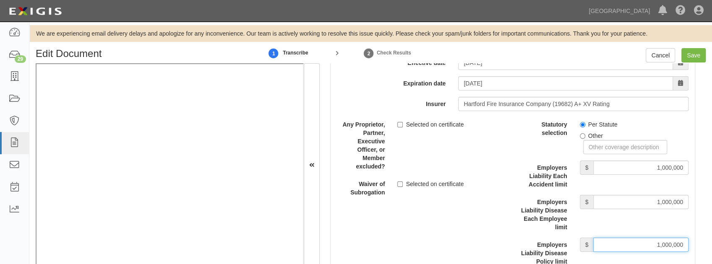
scroll to position [2126, 0]
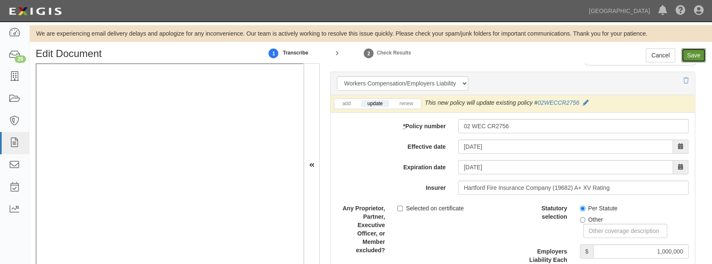
click at [695, 55] on input "Save" at bounding box center [694, 55] width 24 height 14
type input "1000000"
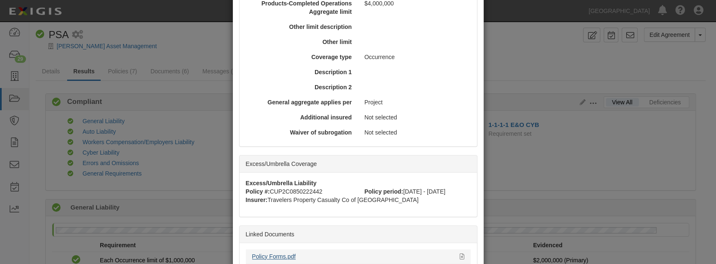
scroll to position [363, 0]
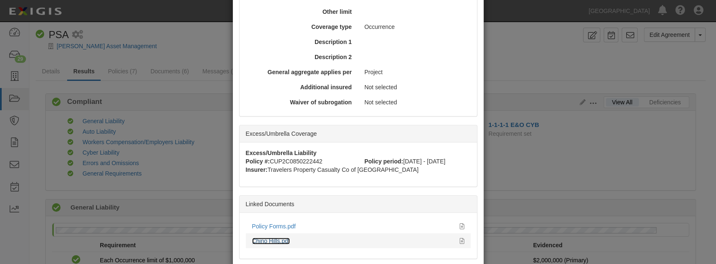
click at [273, 238] on link "Chino Hills.pdf" at bounding box center [271, 241] width 38 height 7
click at [279, 224] on link "Policy Forms.pdf" at bounding box center [274, 226] width 44 height 7
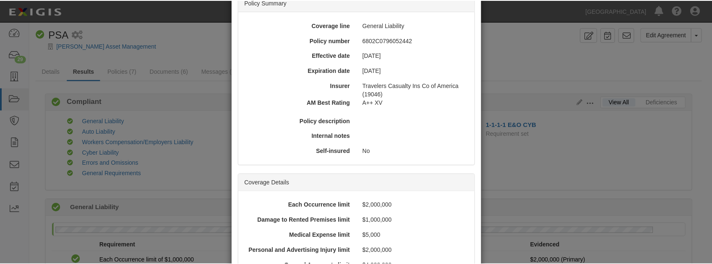
scroll to position [0, 0]
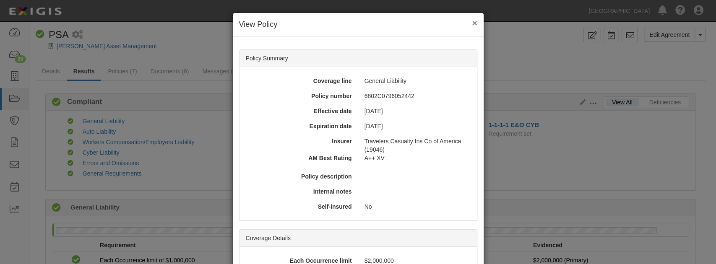
click at [475, 24] on button "×" at bounding box center [474, 22] width 5 height 9
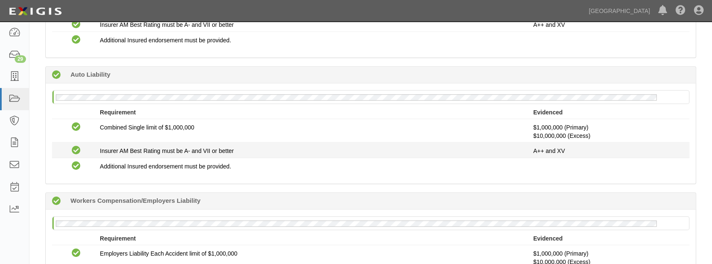
scroll to position [384, 0]
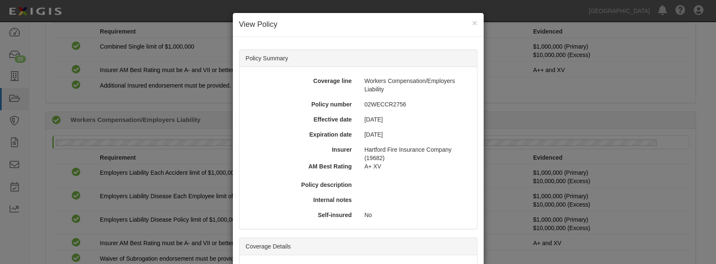
click at [555, 76] on div "× View Policy Policy Summary Coverage line Workers Compensation/Employers Liabi…" at bounding box center [358, 132] width 716 height 264
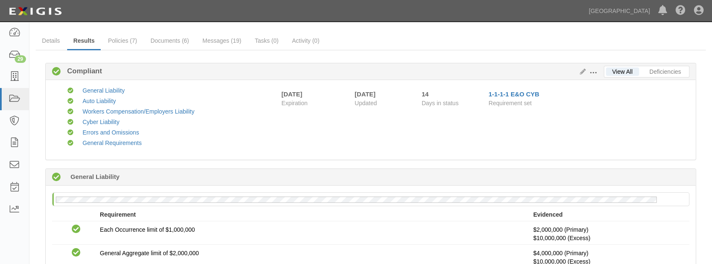
scroll to position [0, 0]
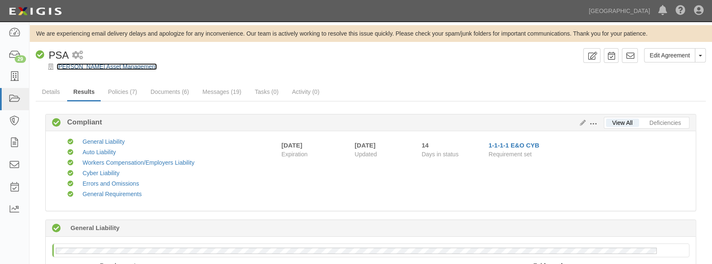
click at [95, 66] on link "Chandler Asset Management" at bounding box center [107, 66] width 100 height 7
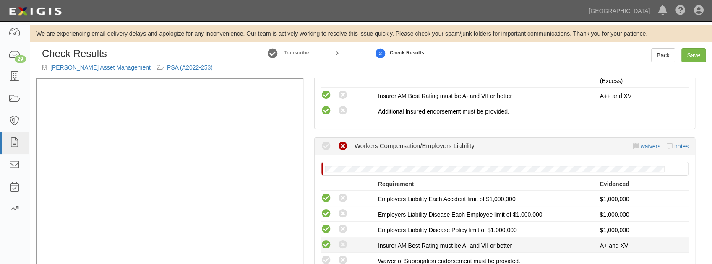
scroll to position [504, 0]
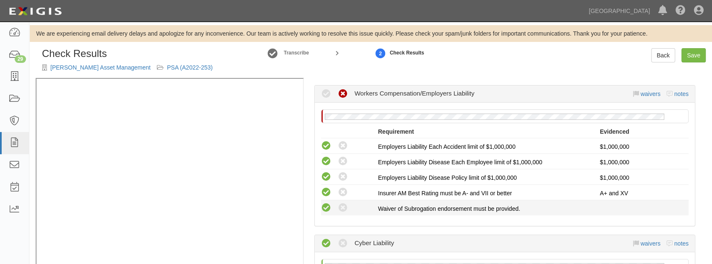
drag, startPoint x: 325, startPoint y: 204, endPoint x: 329, endPoint y: 203, distance: 4.4
click at [325, 204] on icon at bounding box center [326, 208] width 10 height 10
radio input "true"
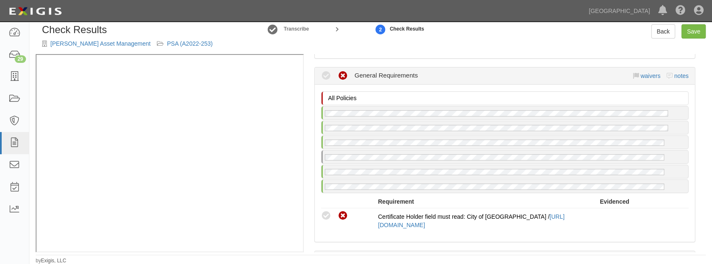
scroll to position [951, 0]
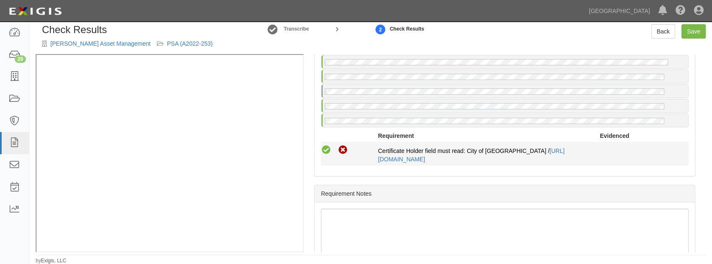
click at [327, 145] on icon at bounding box center [326, 150] width 10 height 10
radio input "true"
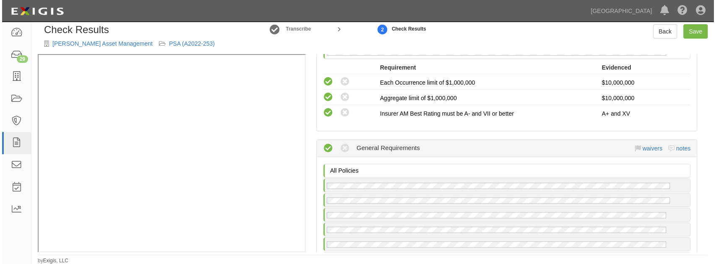
scroll to position [811, 0]
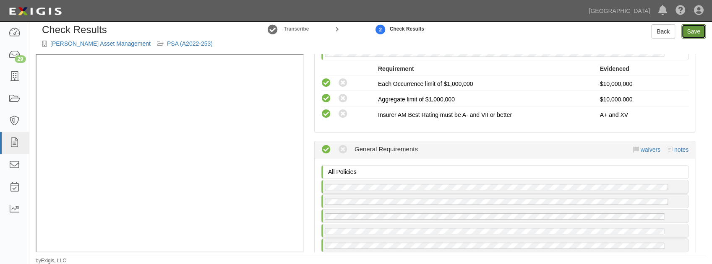
click at [684, 30] on link "Save" at bounding box center [694, 31] width 24 height 14
radio input "true"
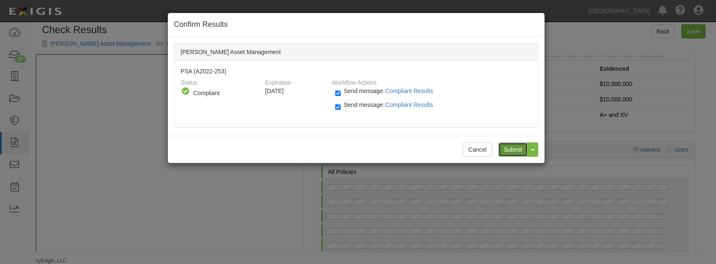
click at [520, 149] on input "Submit" at bounding box center [513, 150] width 29 height 14
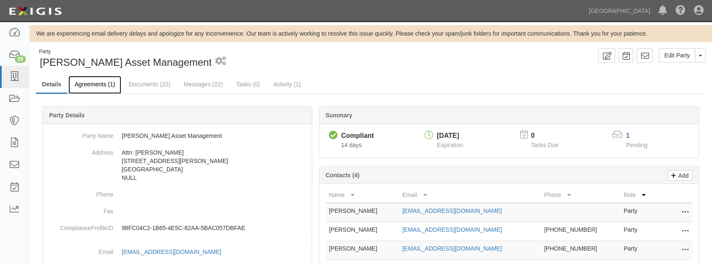
click at [91, 88] on link "Agreements (1)" at bounding box center [94, 85] width 53 height 18
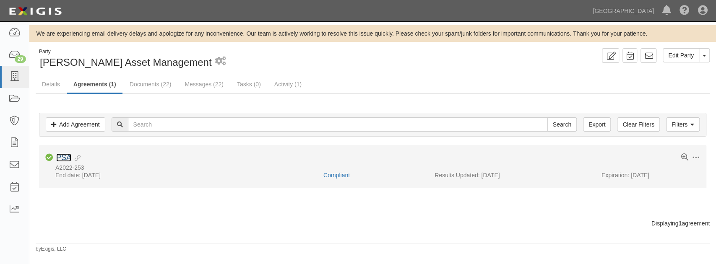
click at [65, 158] on link "PSA" at bounding box center [63, 158] width 15 height 8
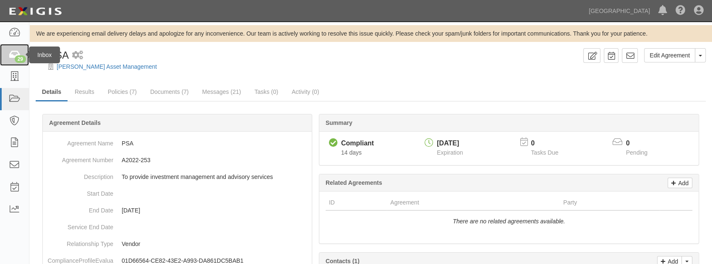
click at [16, 61] on div "29" at bounding box center [20, 59] width 11 height 8
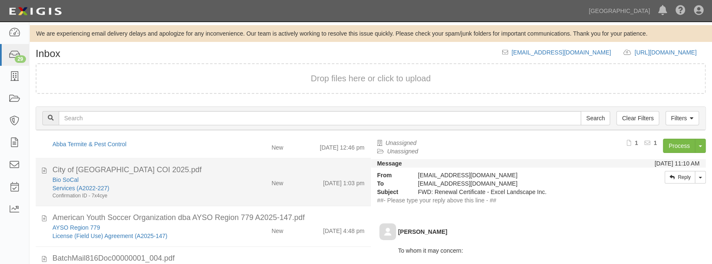
scroll to position [56, 0]
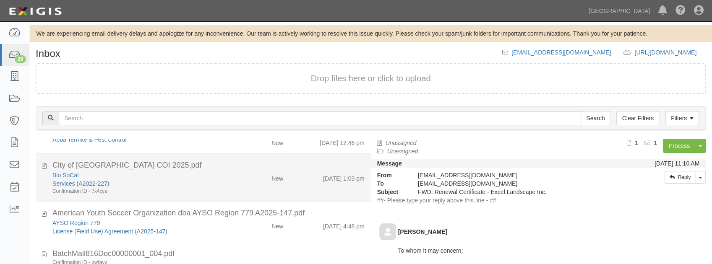
click at [180, 186] on div "Services (A2022-227)" at bounding box center [140, 184] width 177 height 8
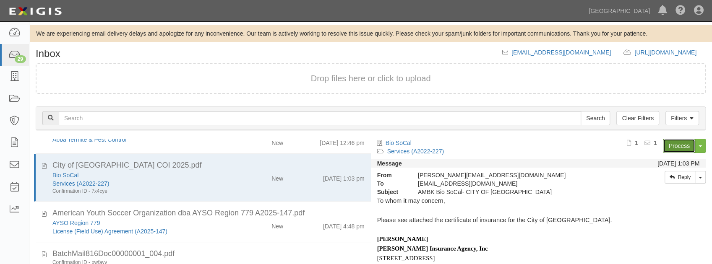
click at [666, 141] on link "Process" at bounding box center [679, 146] width 32 height 14
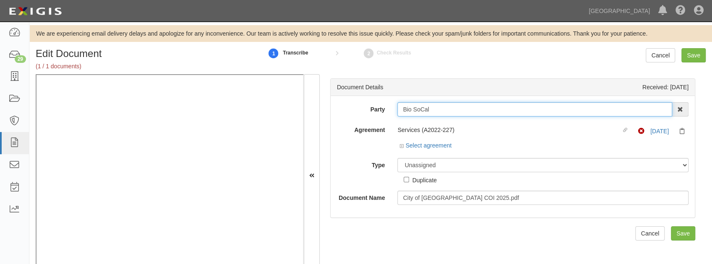
drag, startPoint x: 462, startPoint y: 108, endPoint x: 372, endPoint y: 111, distance: 90.3
click at [372, 111] on div "Party Bio SoCal 4LEAF, Inc. Abba Termite & Pest Control Abound Food Care Above …" at bounding box center [513, 109] width 364 height 14
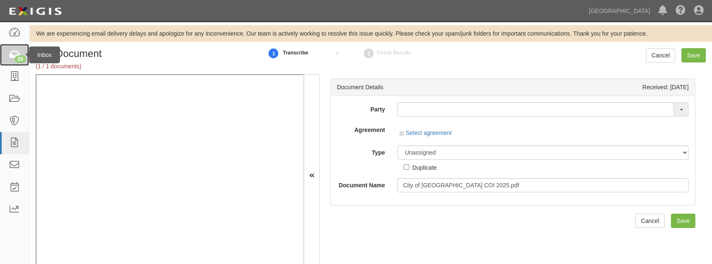
click at [20, 59] on div "29" at bounding box center [20, 59] width 11 height 8
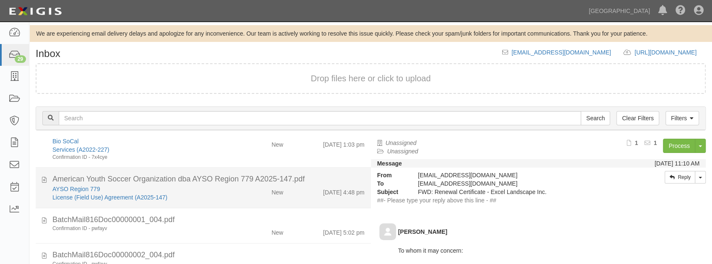
scroll to position [84, 0]
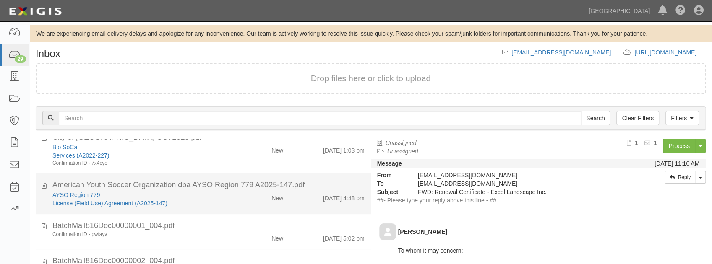
click at [193, 199] on div "License (Field Use) Agreement (A2025-147)" at bounding box center [140, 203] width 177 height 8
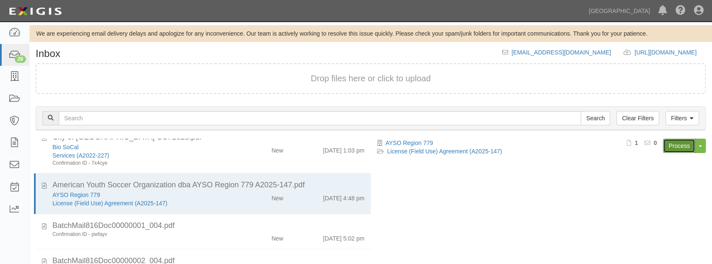
click at [676, 145] on link "Process" at bounding box center [679, 146] width 32 height 14
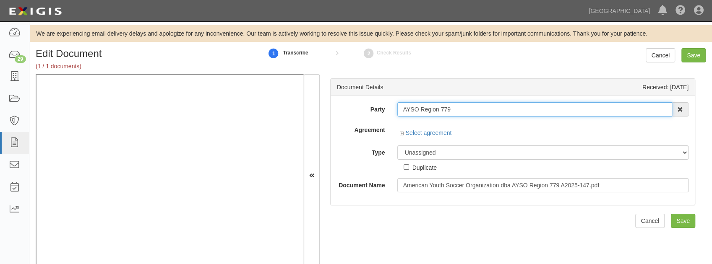
drag, startPoint x: 468, startPoint y: 112, endPoint x: 379, endPoint y: 112, distance: 89.4
click at [379, 112] on div "Party AYSO Region 779 4LEAF, Inc. Abba Termite & Pest Control Abound Food Care …" at bounding box center [513, 109] width 364 height 14
click at [420, 110] on input "text" at bounding box center [535, 109] width 277 height 14
paste input "AYSO Region 779"
type input "AYSO Region 779"
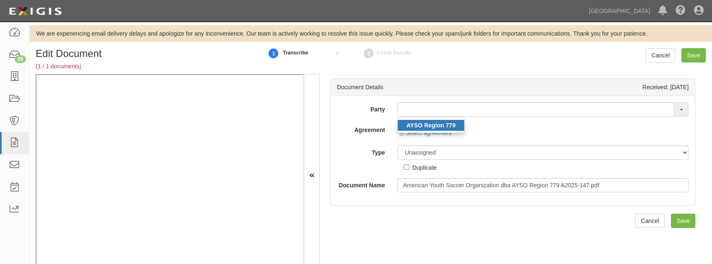
click at [415, 121] on link "AYSO Region 779" at bounding box center [431, 125] width 66 height 11
type input "AYSO Region 779"
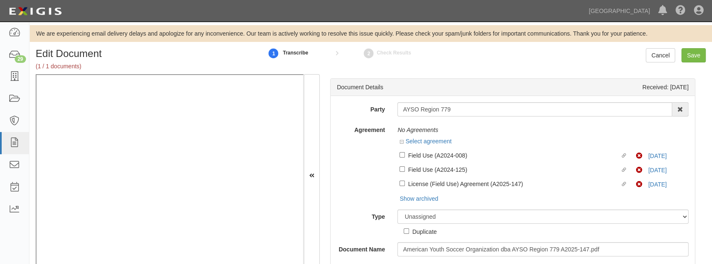
click at [494, 130] on div "No Agreements" at bounding box center [542, 130] width 291 height 14
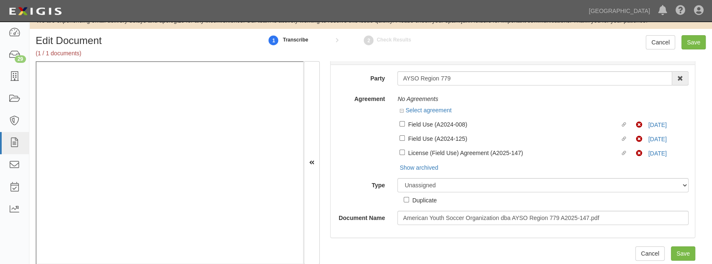
scroll to position [25, 0]
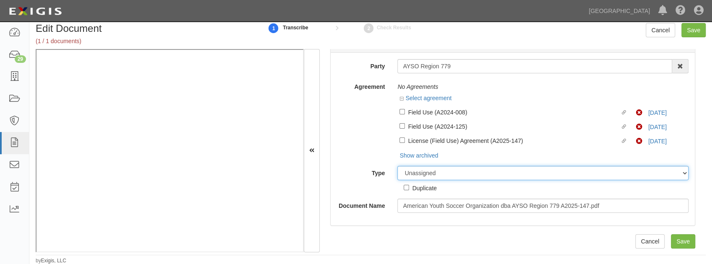
click at [437, 173] on select "Unassigned Binder Cancellation Notice Certificate Contract Endorsement Insuranc…" at bounding box center [542, 173] width 291 height 14
click at [415, 170] on select "Unassigned Binder Cancellation Notice Certificate Contract Endorsement Insuranc…" at bounding box center [542, 173] width 291 height 14
select select "OtherDetail"
click at [397, 166] on select "Unassigned Binder Cancellation Notice Certificate Contract Endorsement Insuranc…" at bounding box center [542, 173] width 291 height 14
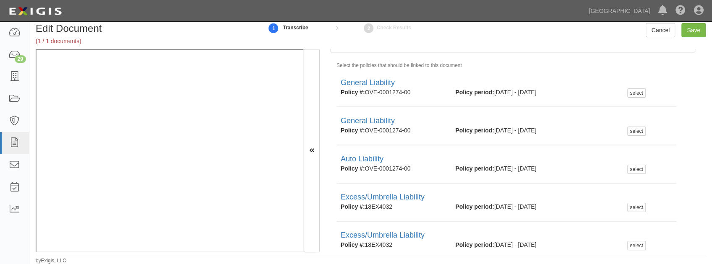
scroll to position [228, 0]
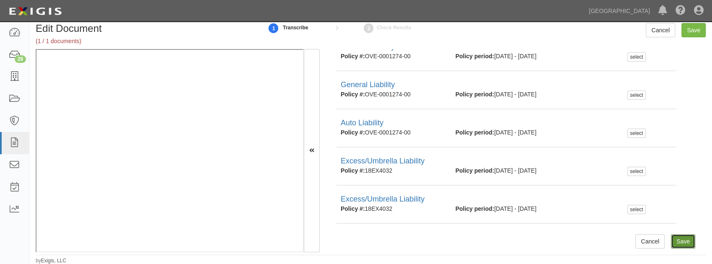
click at [672, 241] on input "Save" at bounding box center [683, 242] width 24 height 14
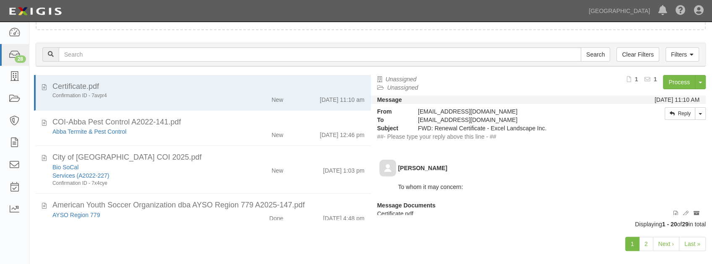
scroll to position [73, 0]
